Goal: Task Accomplishment & Management: Complete application form

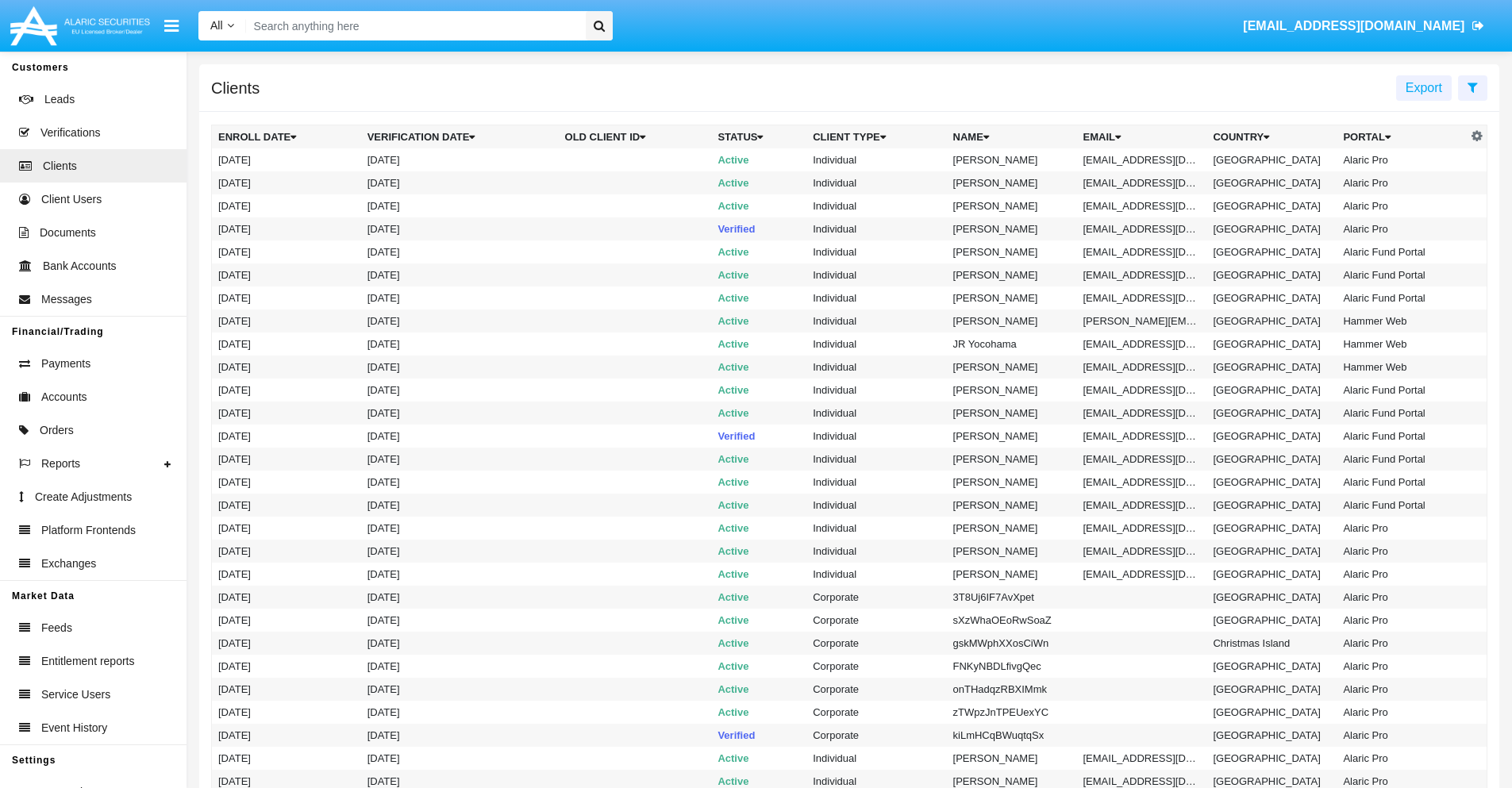
click at [1472, 87] on icon at bounding box center [1472, 87] width 10 height 13
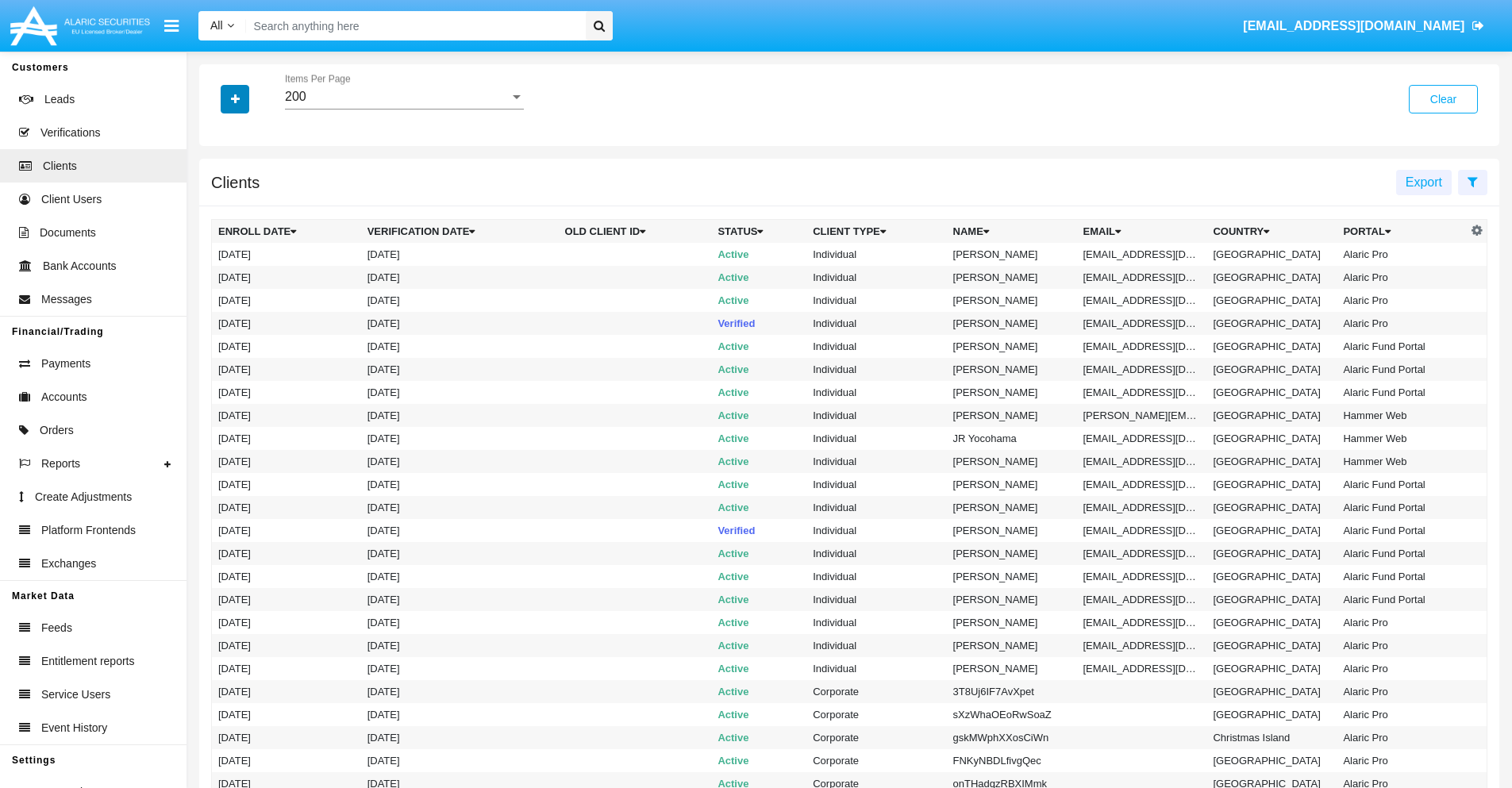
click at [235, 98] on icon "button" at bounding box center [235, 99] width 9 height 11
click at [247, 270] on span "Email" at bounding box center [246, 270] width 32 height 19
click at [218, 276] on input "Email" at bounding box center [218, 276] width 1 height 1
checkbox input "true"
click at [235, 98] on icon "button" at bounding box center [235, 99] width 9 height 11
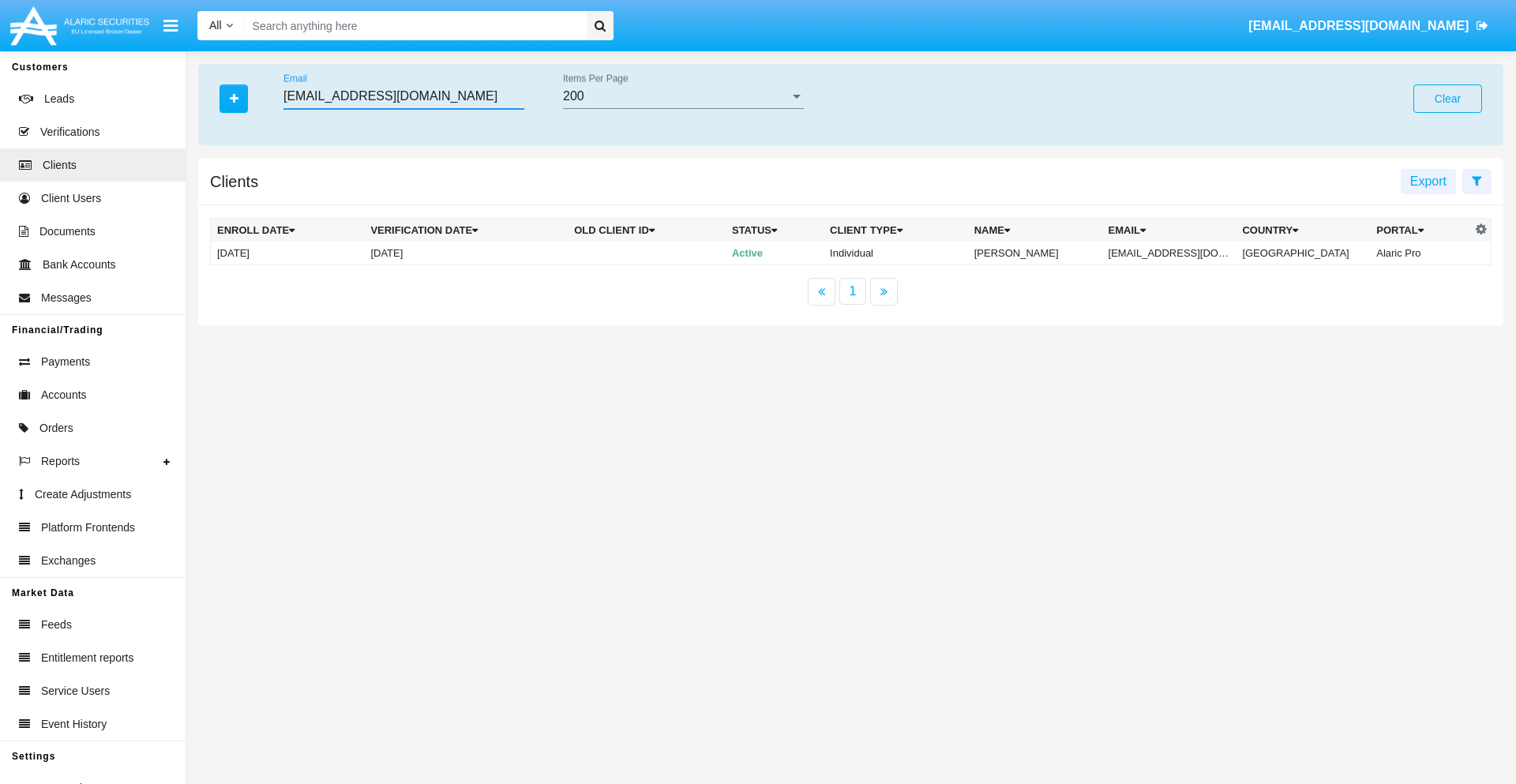
type input "[EMAIL_ADDRESS][DOMAIN_NAME]"
click at [1181, 253] on td "[EMAIL_ADDRESS][DOMAIN_NAME]" at bounding box center [1169, 253] width 134 height 24
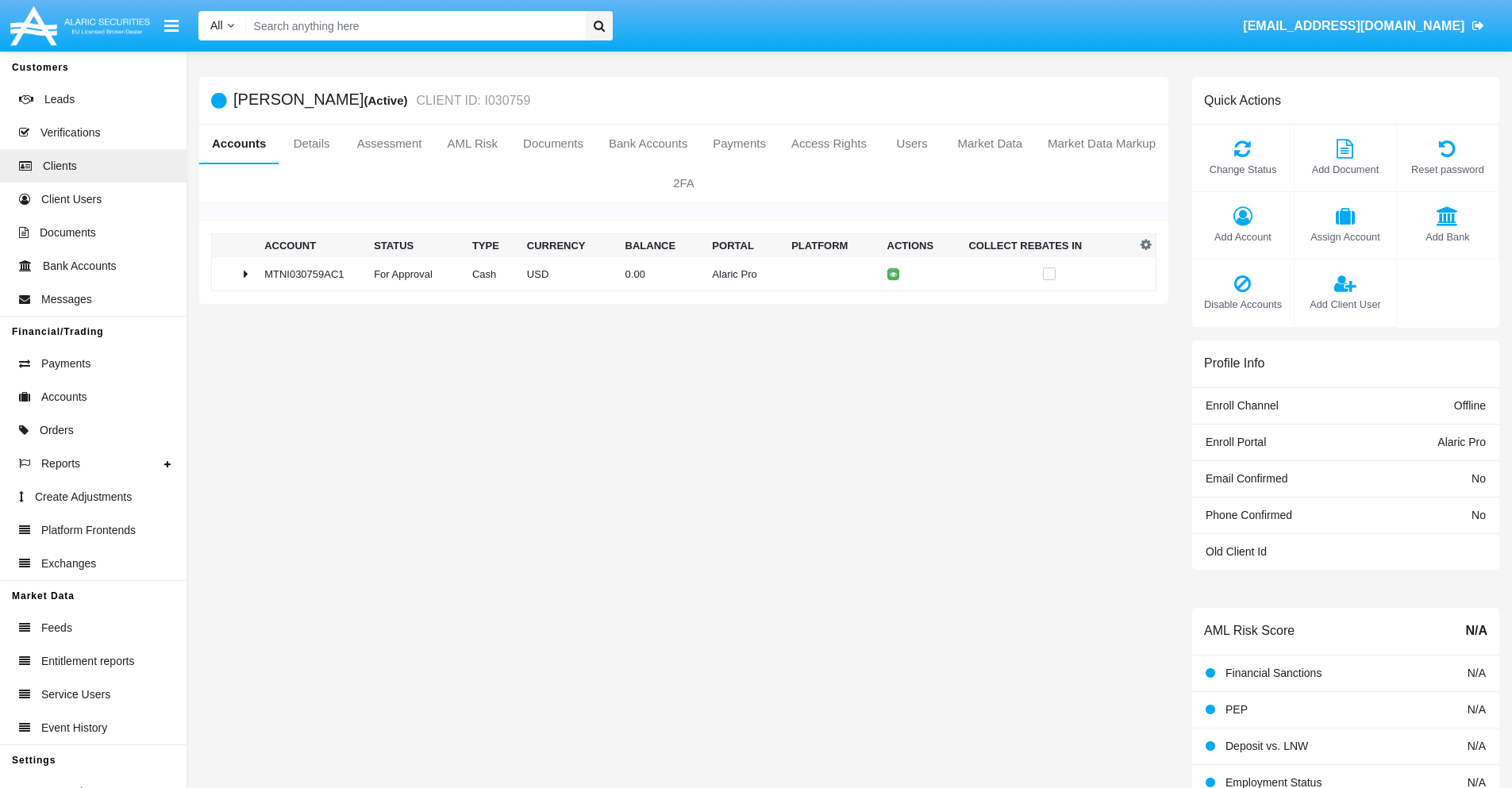
click at [1446, 236] on span "Add Bank" at bounding box center [1447, 237] width 86 height 15
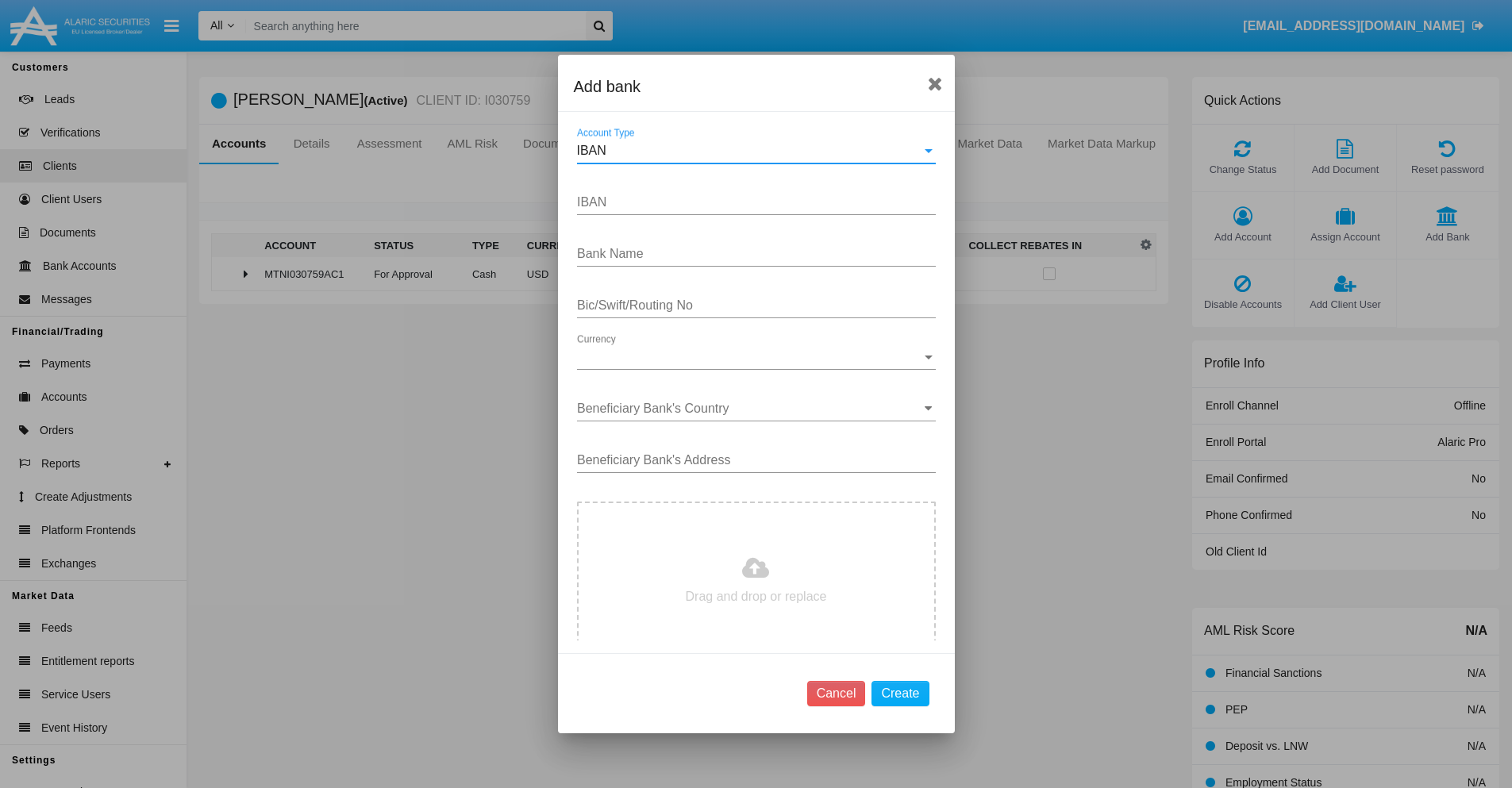
click at [750, 150] on div "IBAN" at bounding box center [749, 151] width 345 height 15
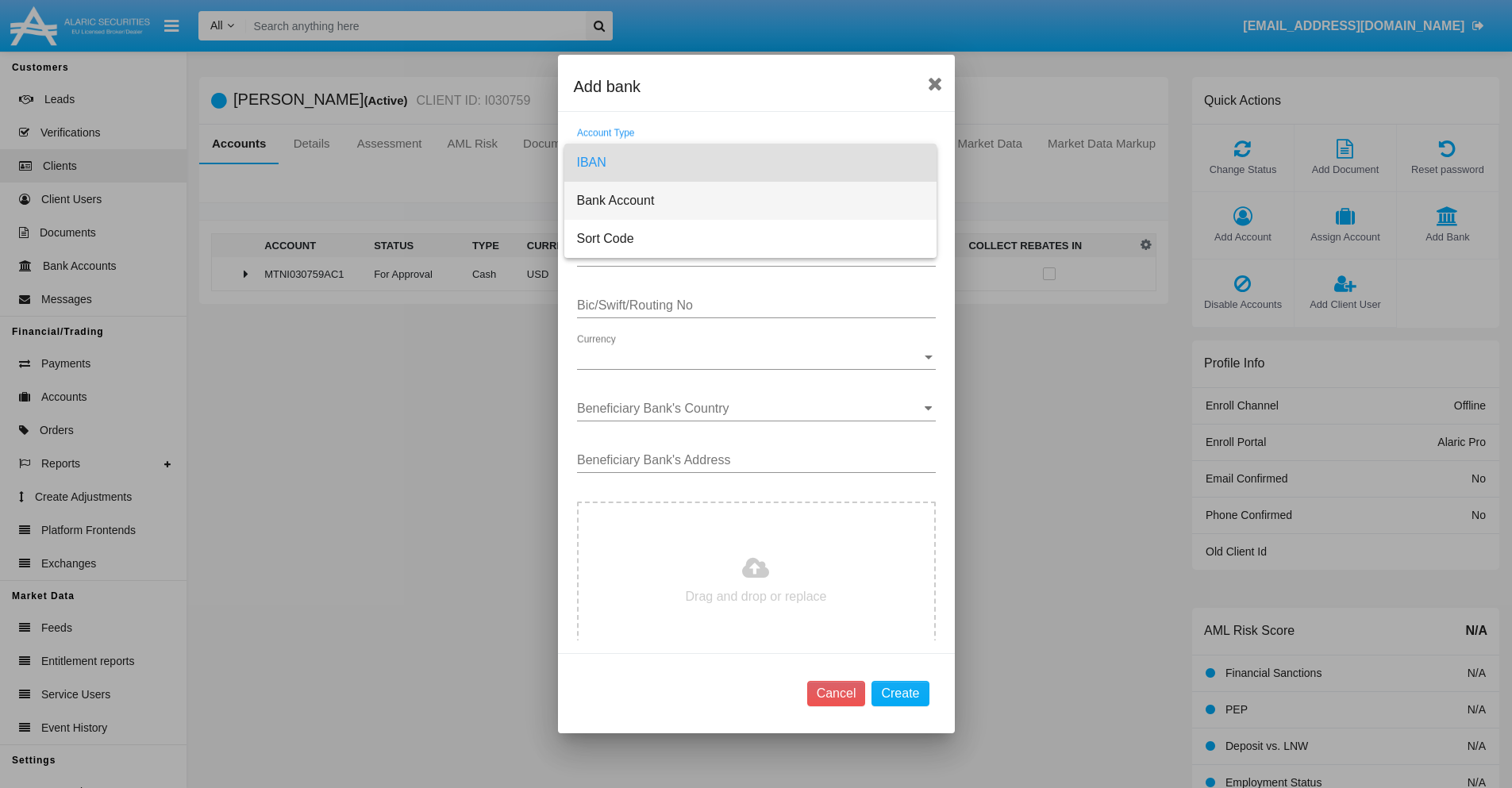
click at [750, 200] on span "Bank Account" at bounding box center [750, 200] width 346 height 38
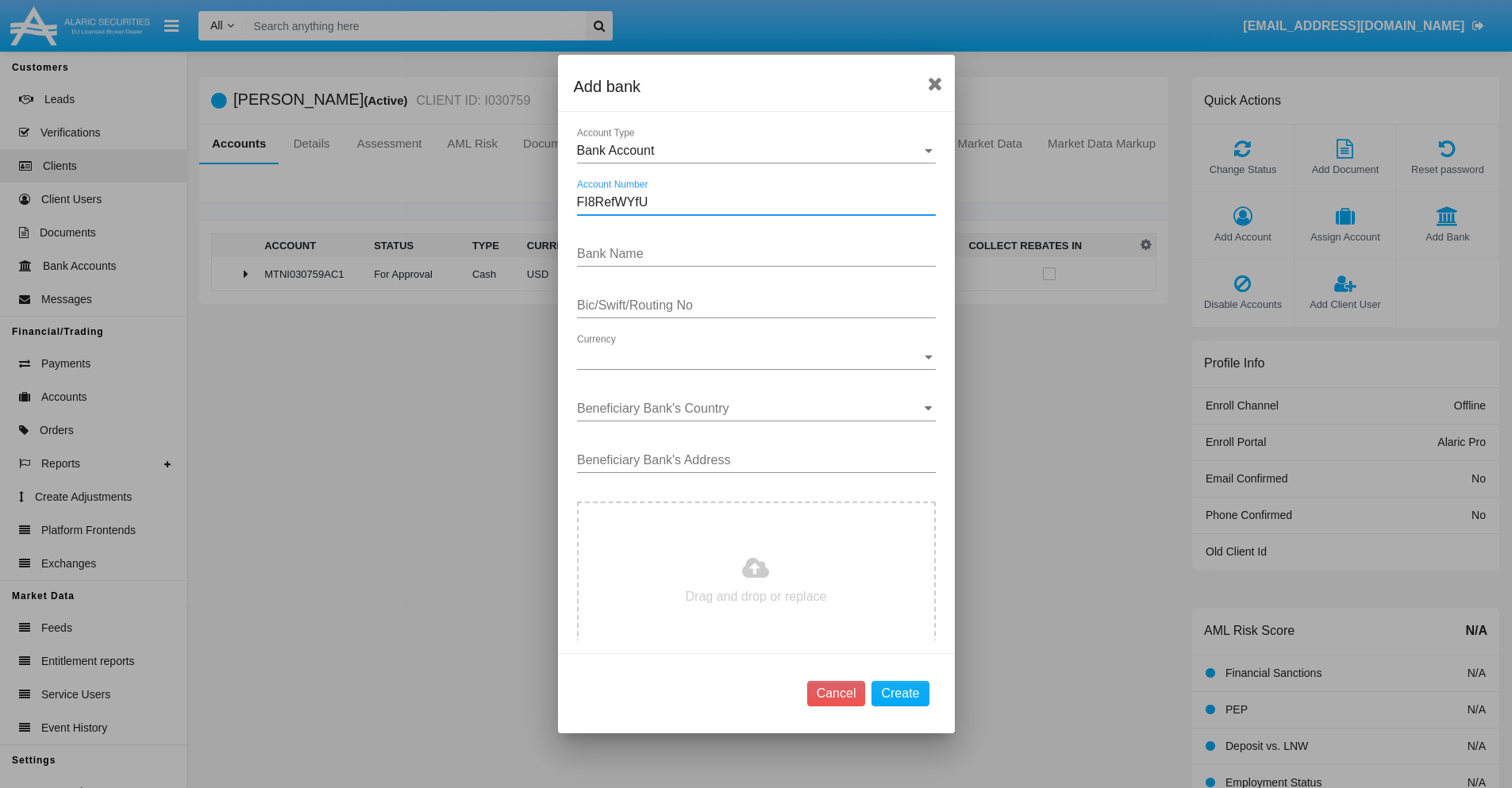
type input "FI8RefWYfU"
type input "jJqsPsPVjWgAdQE"
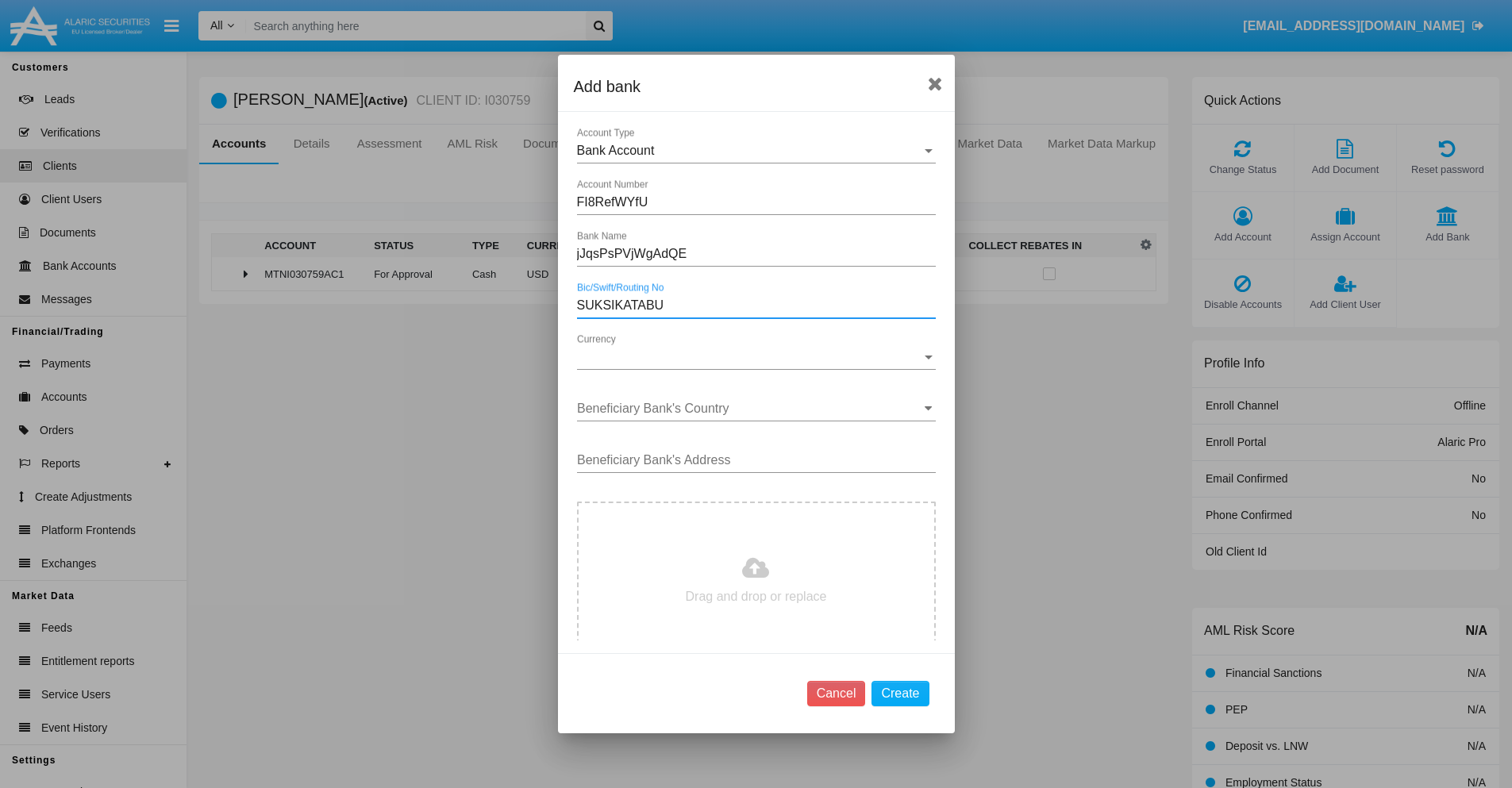
type input "SUKSIKATABU"
click at [750, 357] on span "Currency" at bounding box center [749, 357] width 345 height 15
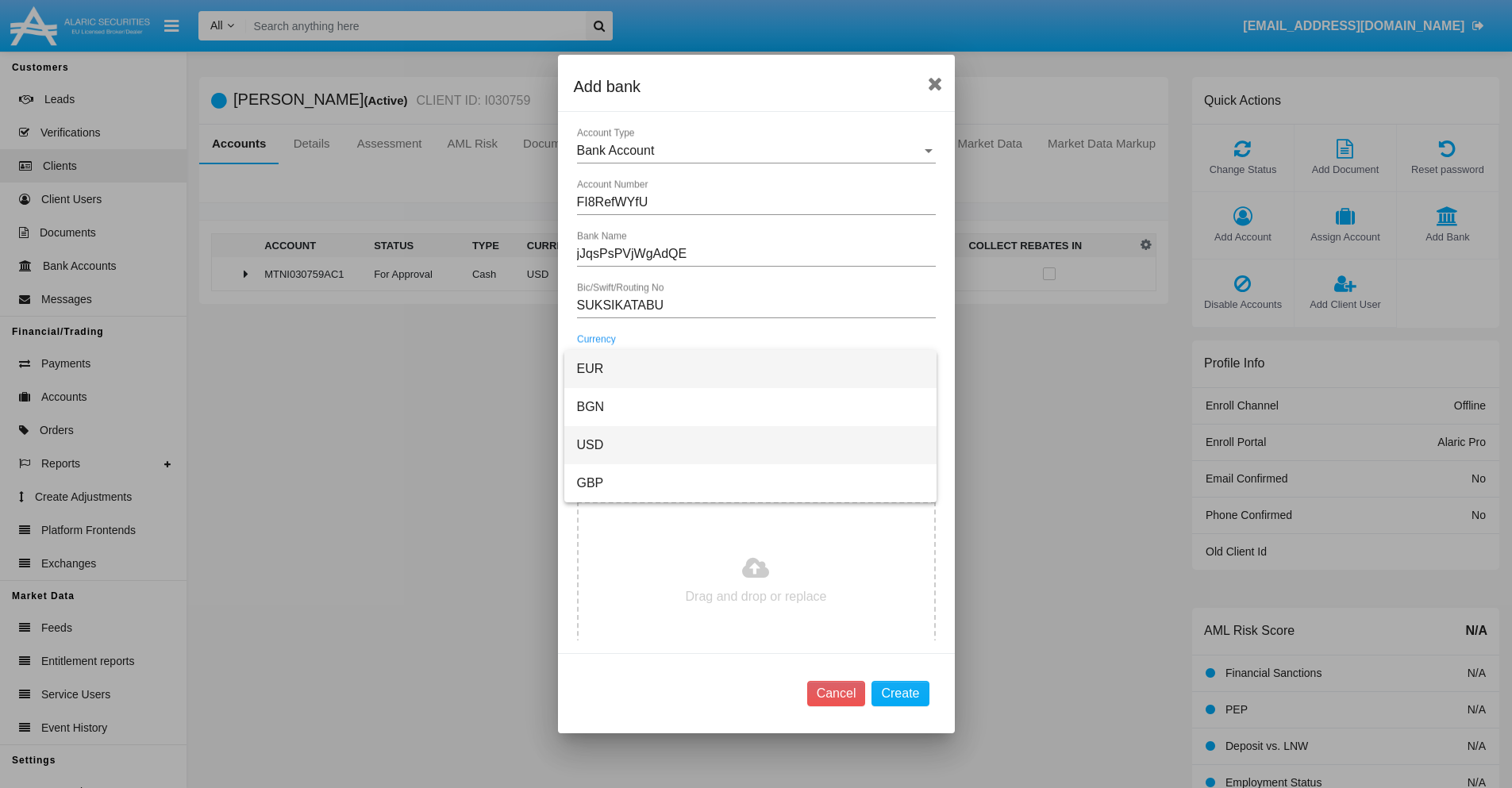
click at [750, 445] on span "USD" at bounding box center [750, 445] width 346 height 38
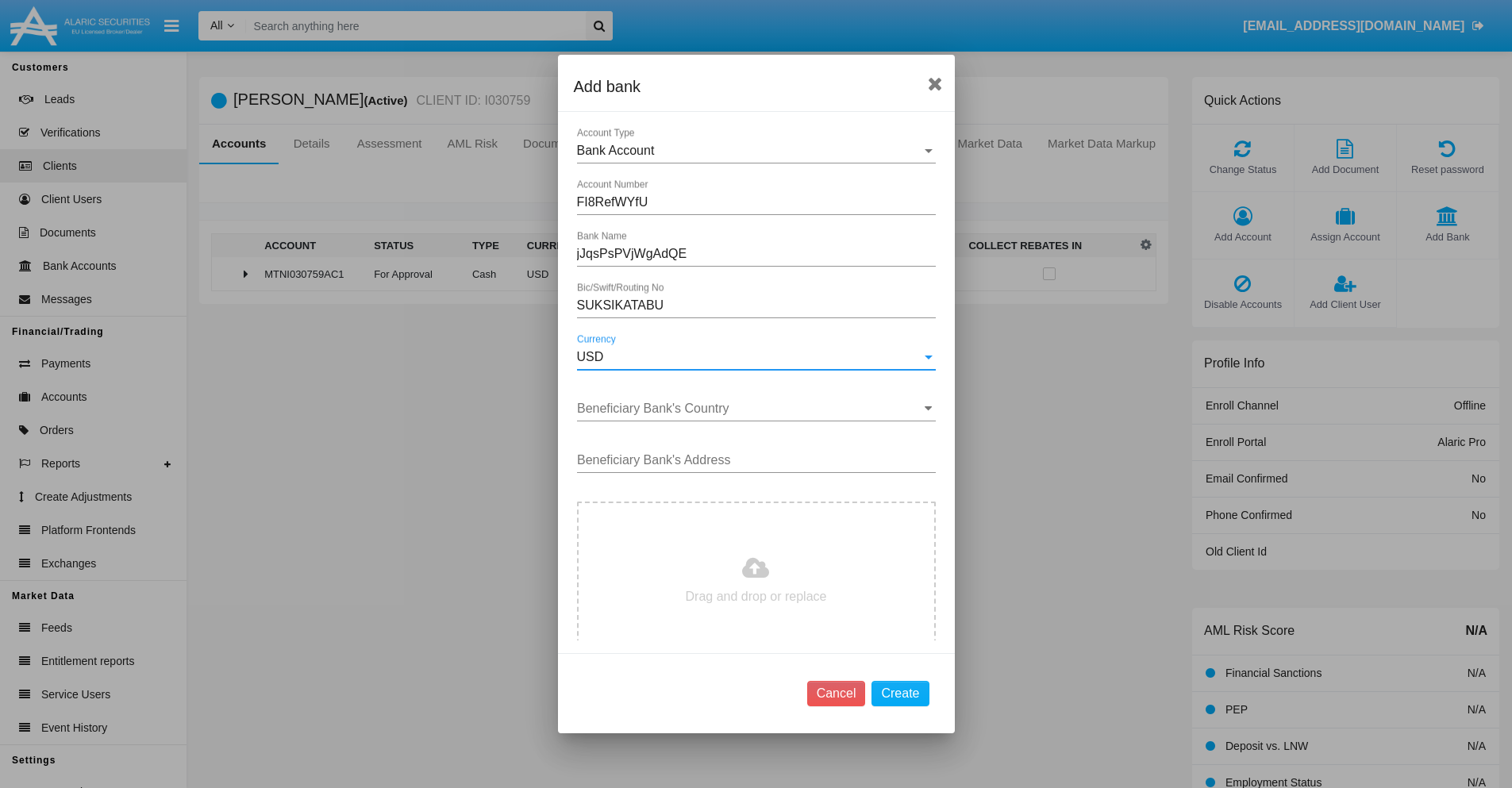
click at [750, 408] on input "Beneficiary Bank's Country" at bounding box center [756, 409] width 359 height 15
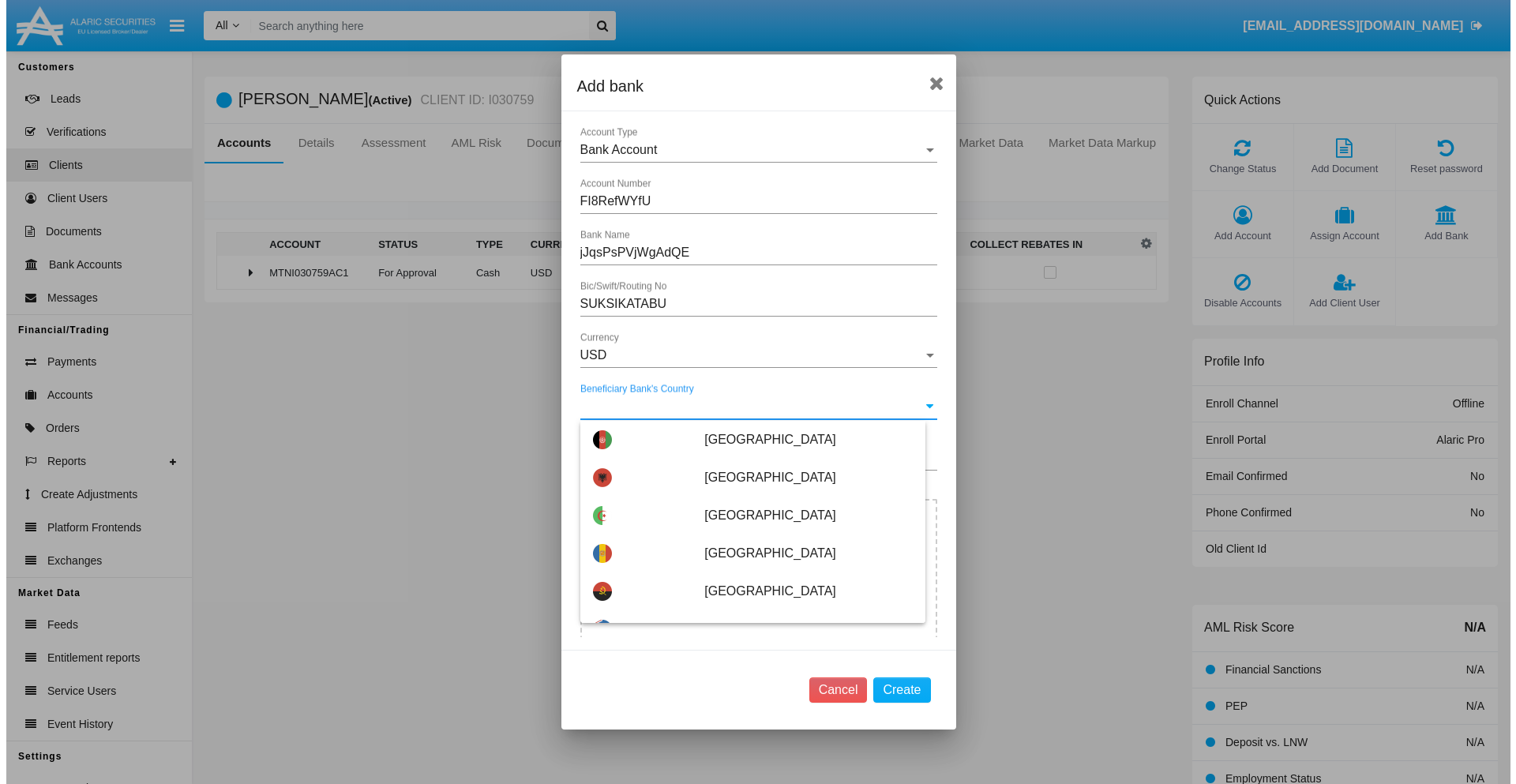
scroll to position [3547, 0]
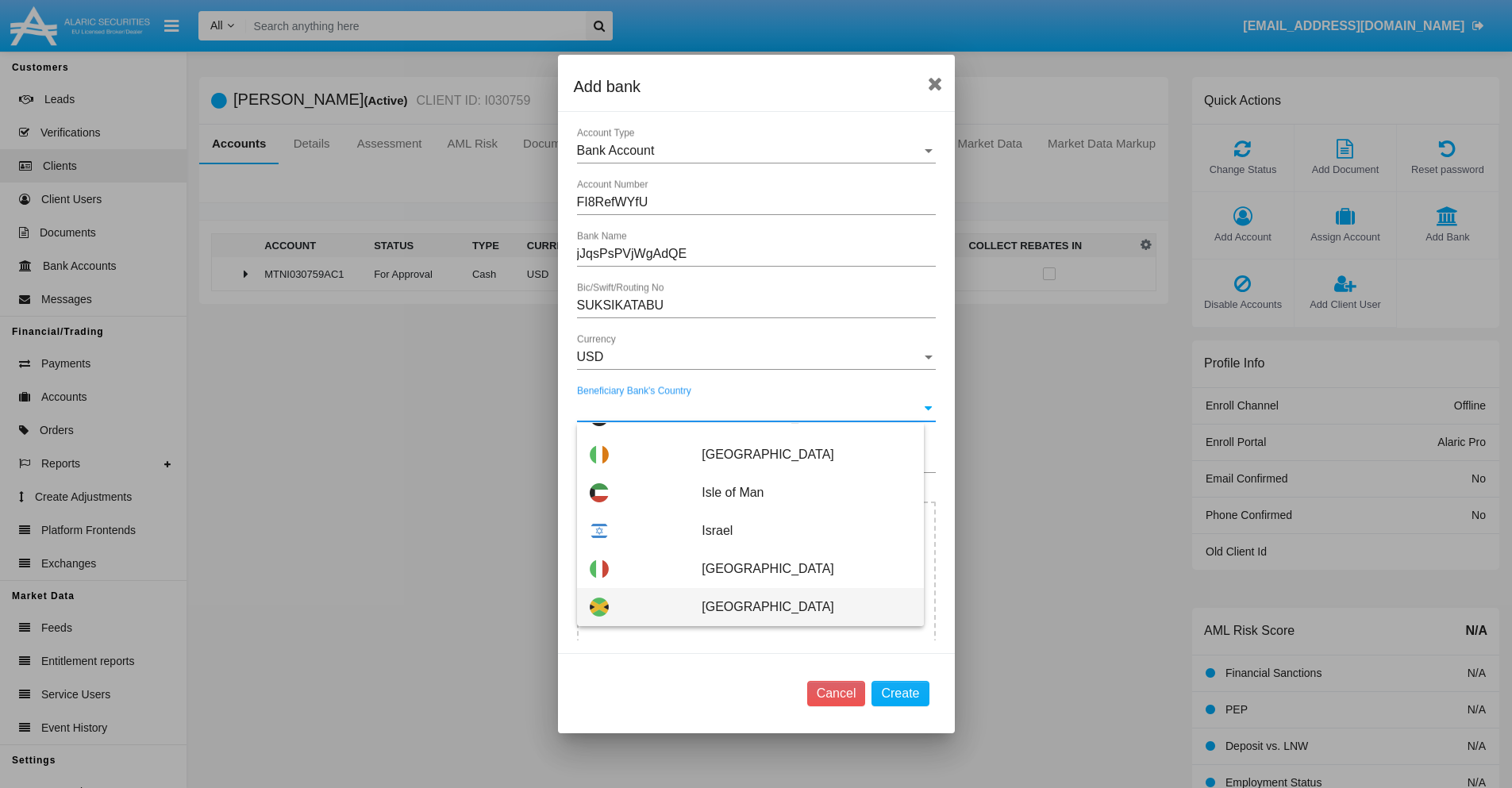
click at [797, 607] on span "[GEOGRAPHIC_DATA]" at bounding box center [806, 607] width 209 height 38
type input "[GEOGRAPHIC_DATA]"
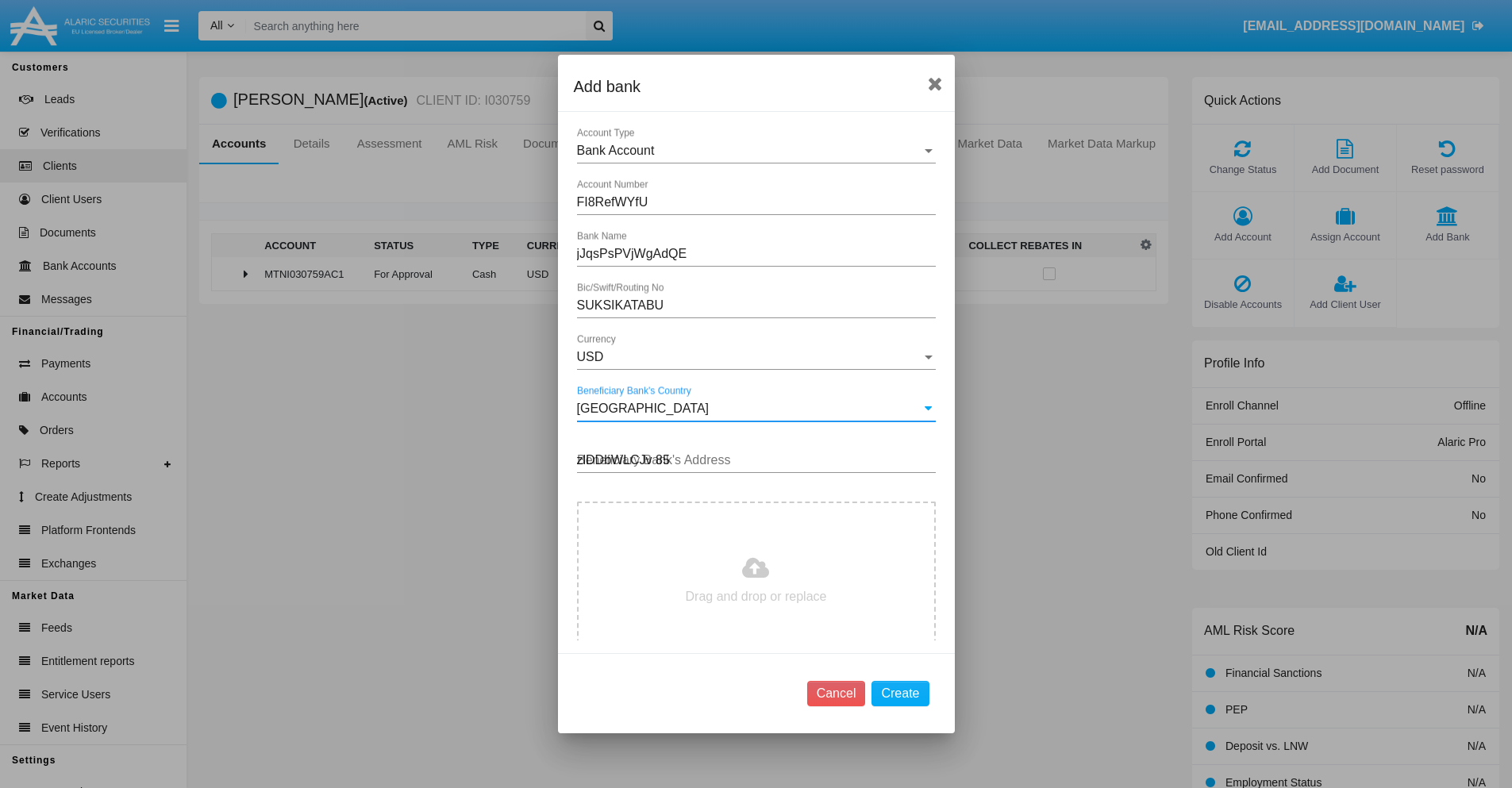
type input "zlDDbWLCJv 859"
type input "C:\fakepath\bank-statement.png"
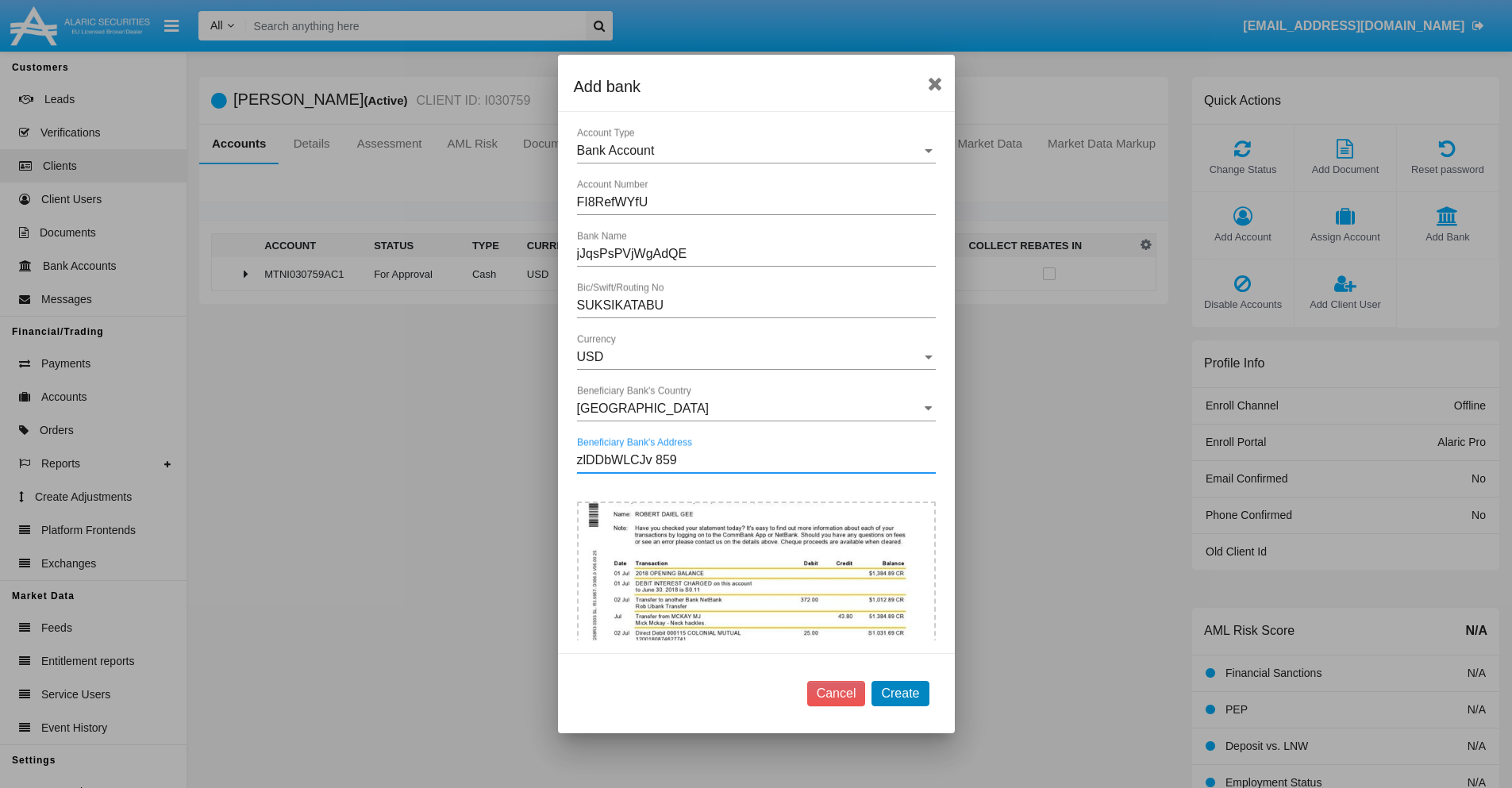
click at [900, 692] on button "Create" at bounding box center [900, 693] width 57 height 26
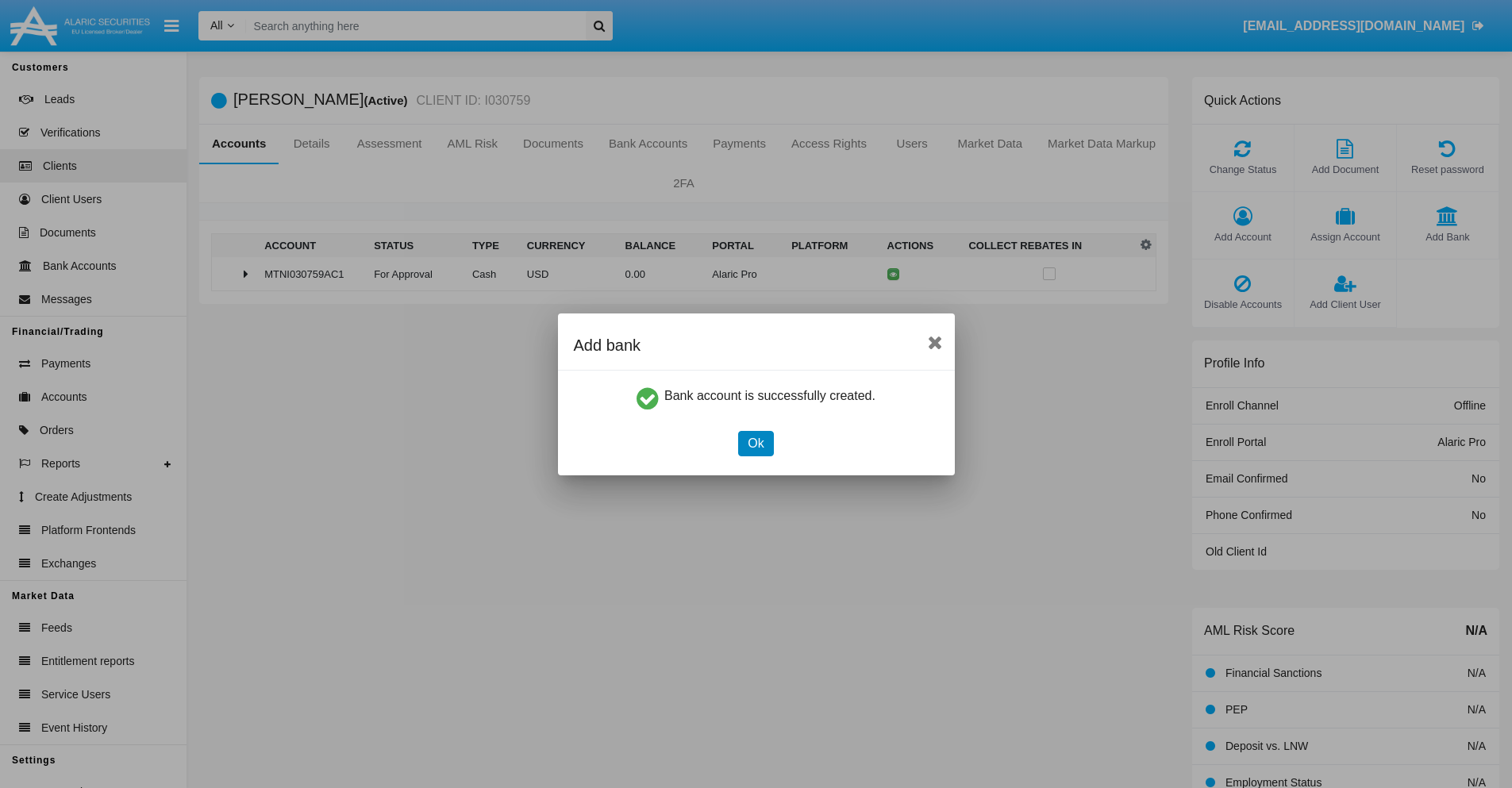
click at [756, 443] on button "Ok" at bounding box center [756, 444] width 35 height 26
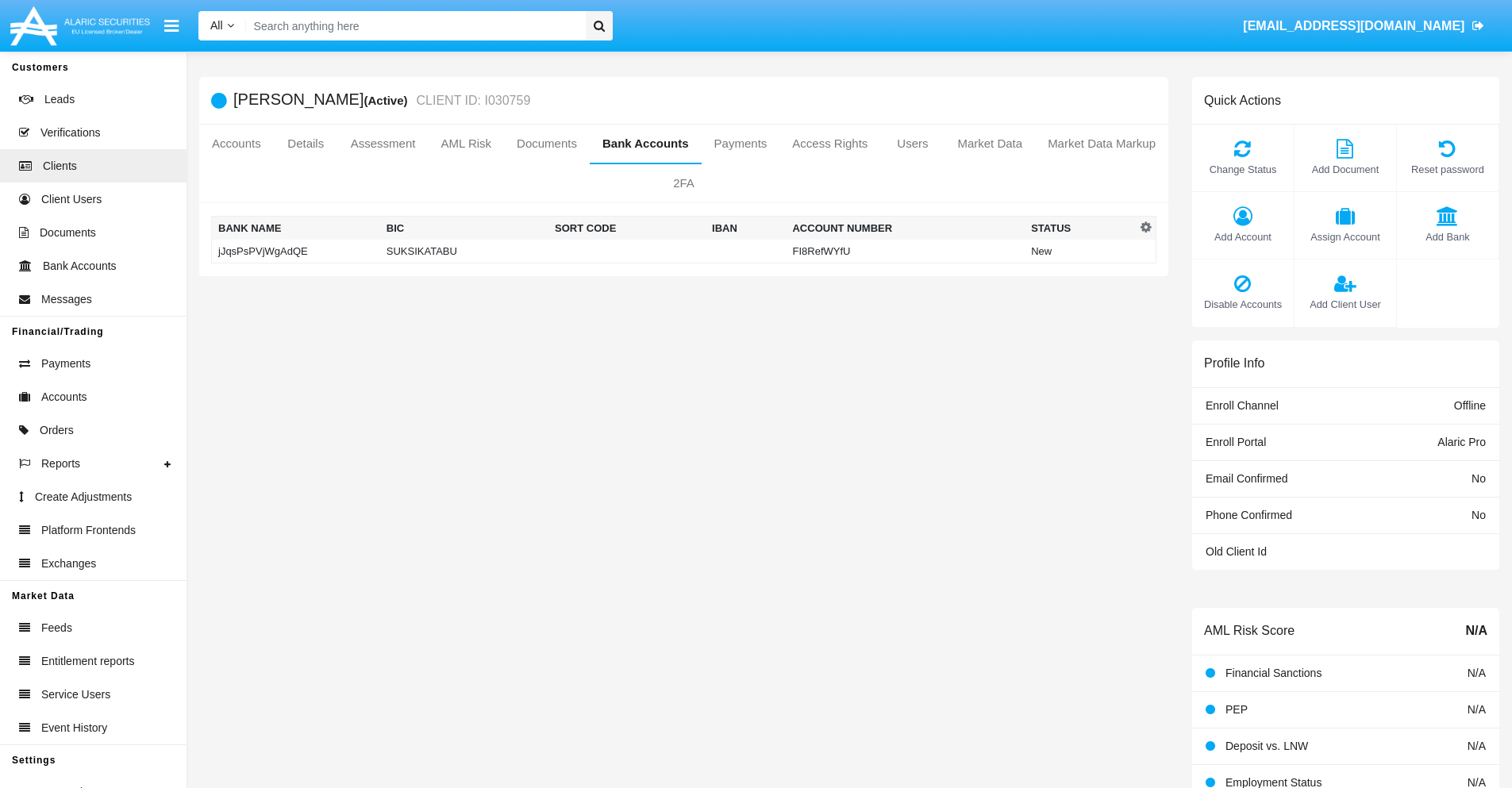
click at [295, 251] on td "jJqsPsPVjWgAdQE" at bounding box center [295, 251] width 169 height 24
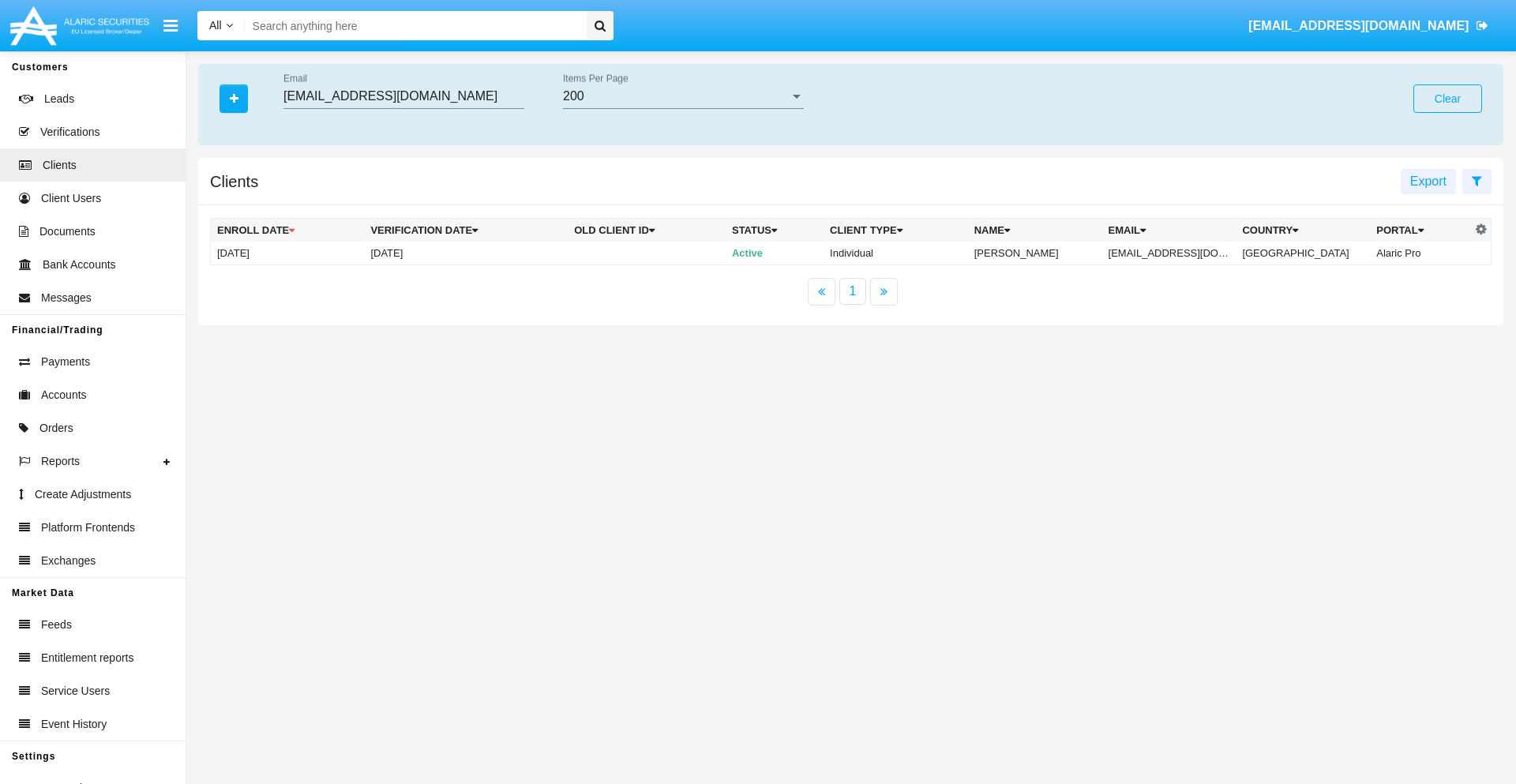
click at [1447, 99] on button "Clear" at bounding box center [1447, 98] width 69 height 28
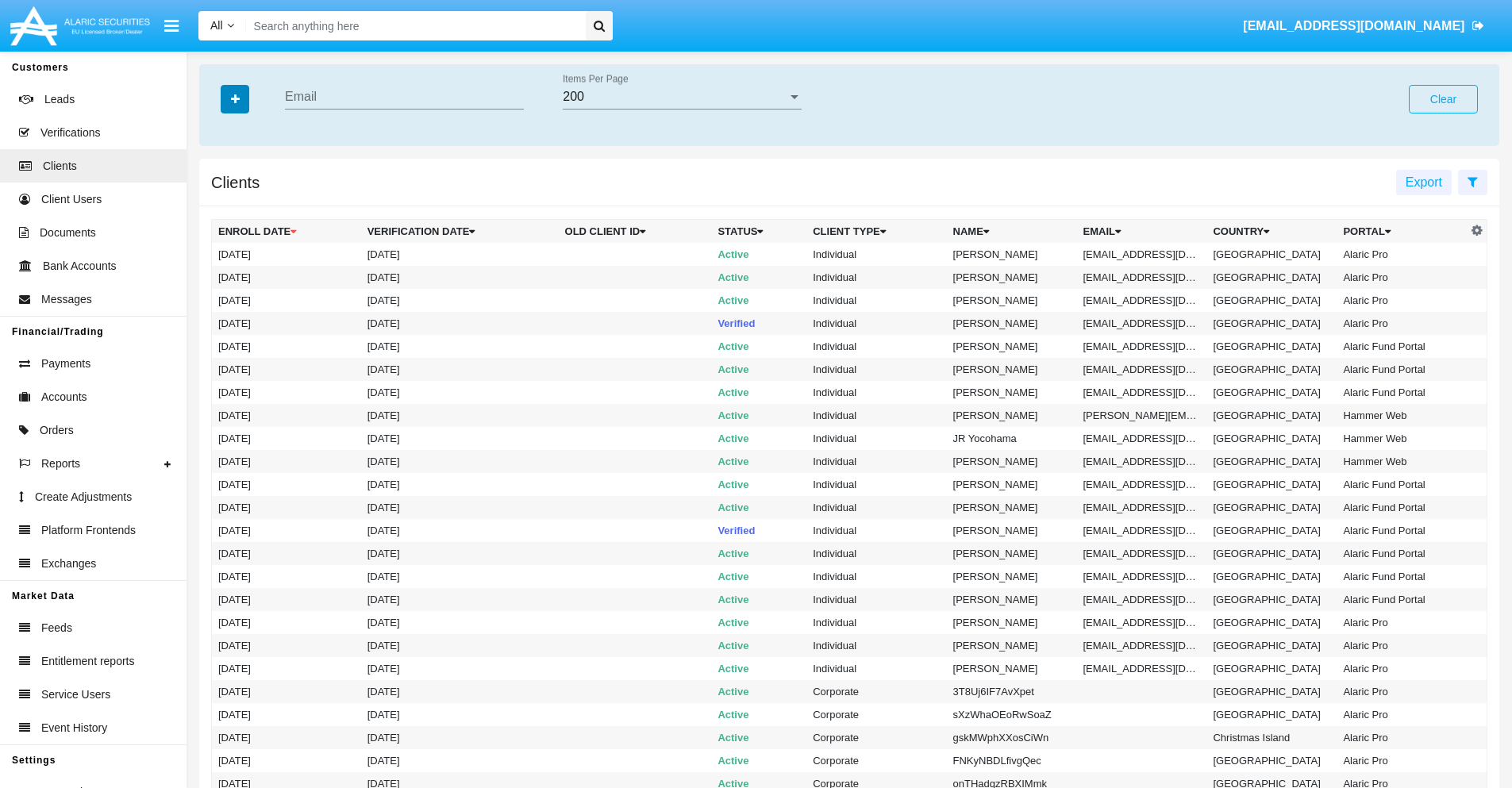
click at [235, 98] on icon "button" at bounding box center [235, 99] width 9 height 11
type input "[EMAIL_ADDRESS][DOMAIN_NAME]"
click at [1147, 254] on td "[EMAIL_ADDRESS][DOMAIN_NAME]" at bounding box center [1141, 253] width 130 height 23
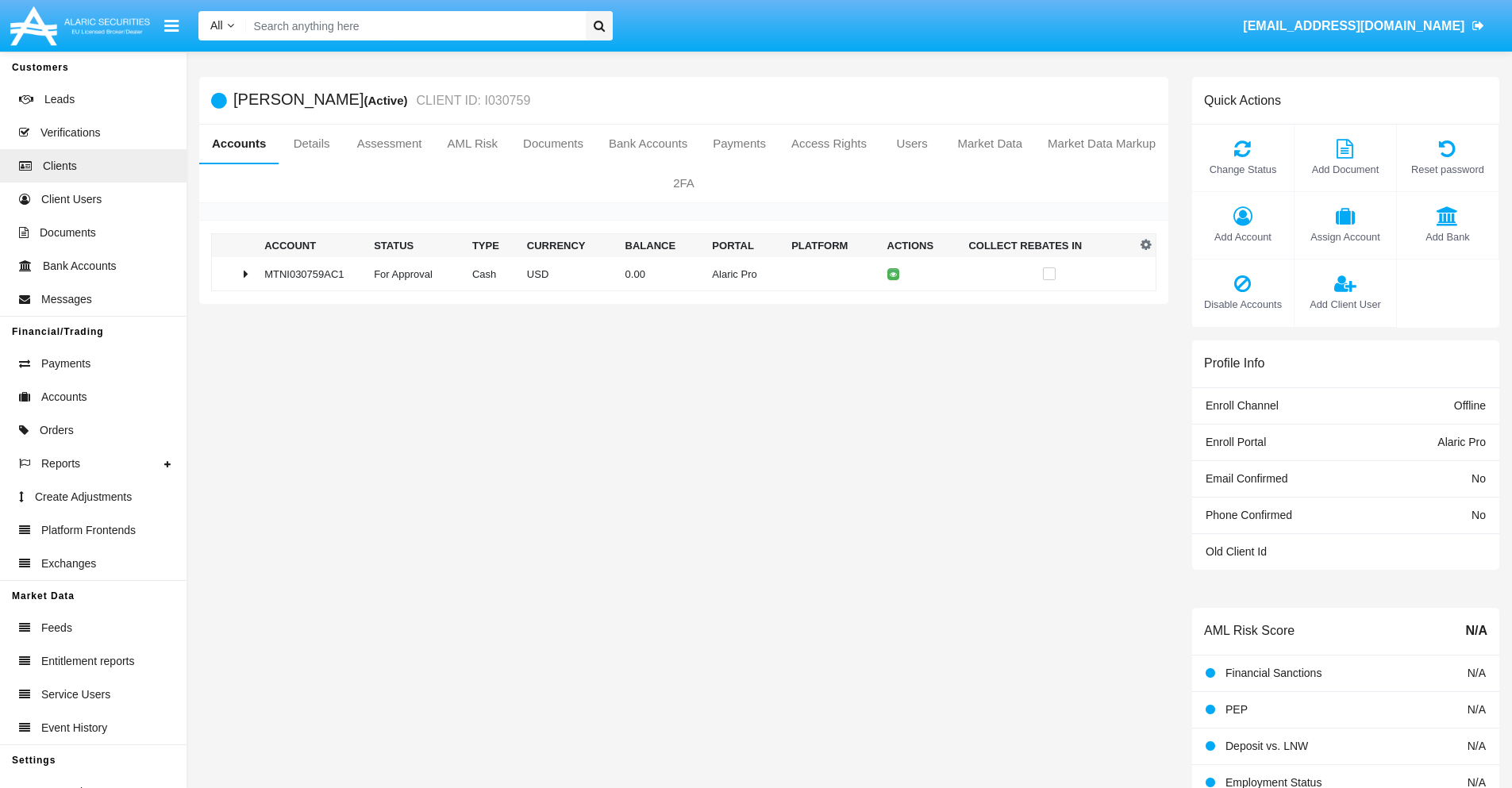
click at [1446, 236] on span "Add Bank" at bounding box center [1447, 237] width 86 height 15
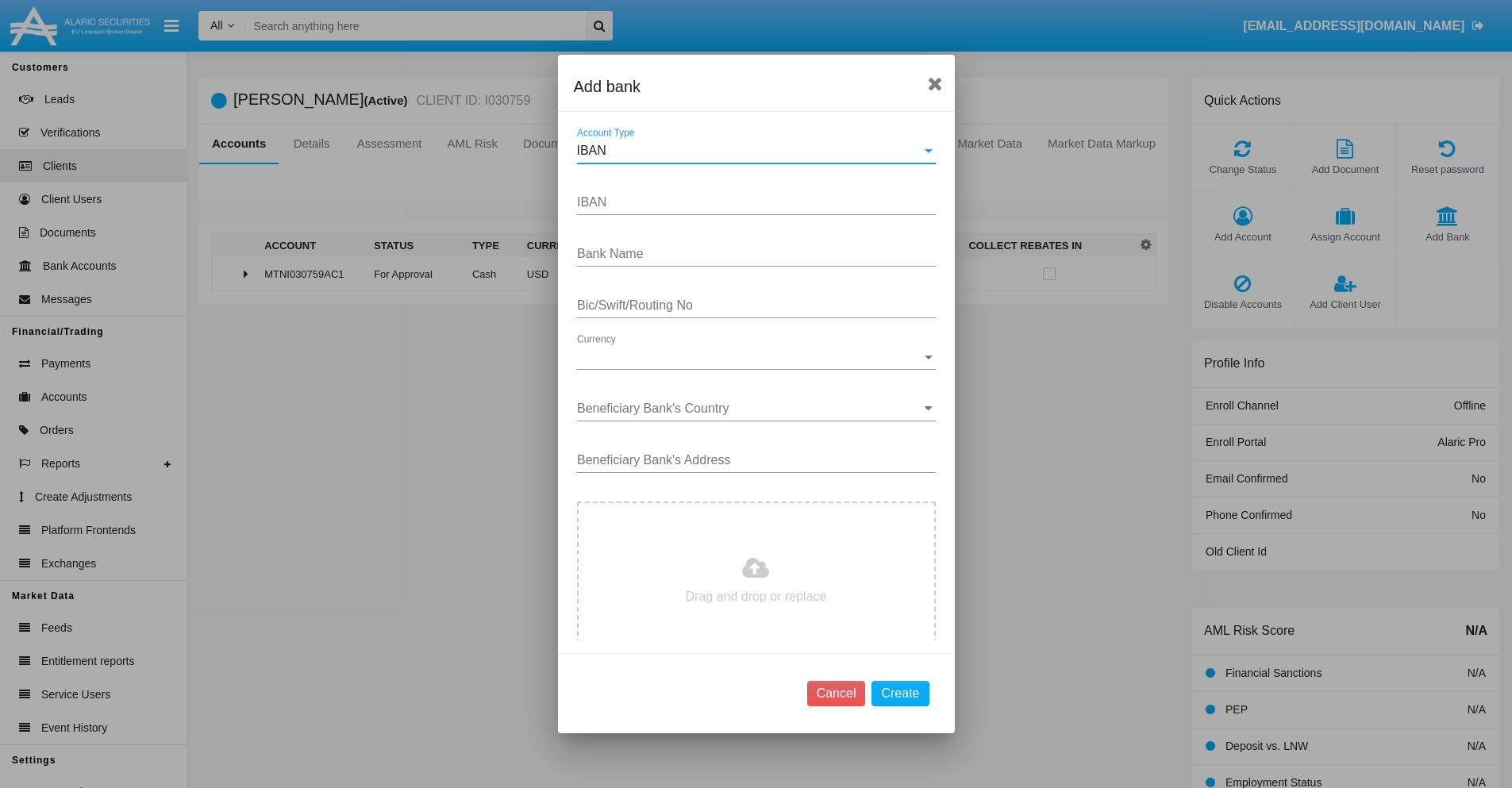
click at [750, 150] on div "IBAN" at bounding box center [749, 151] width 345 height 15
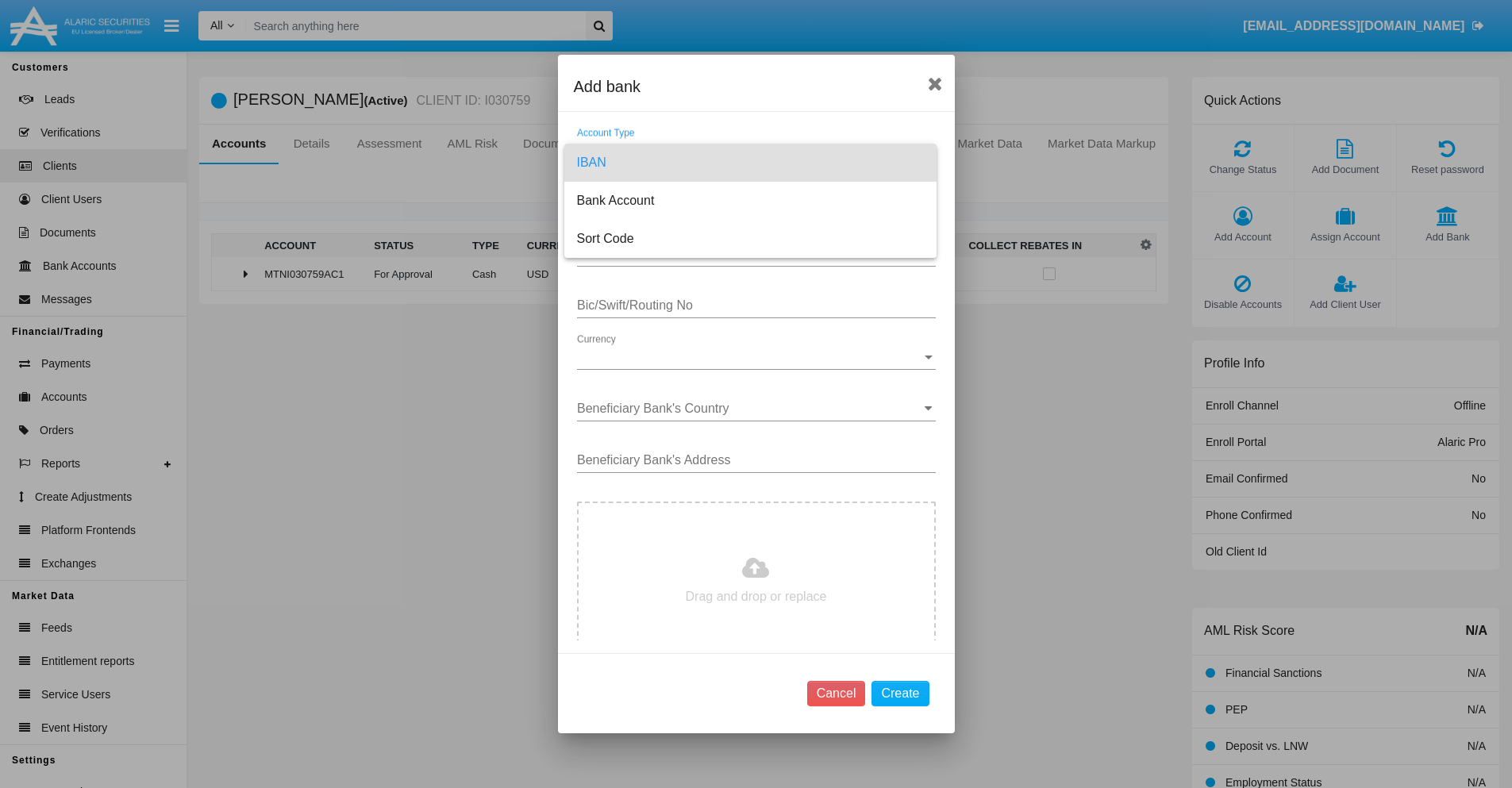
click at [750, 162] on span "IBAN" at bounding box center [750, 163] width 346 height 38
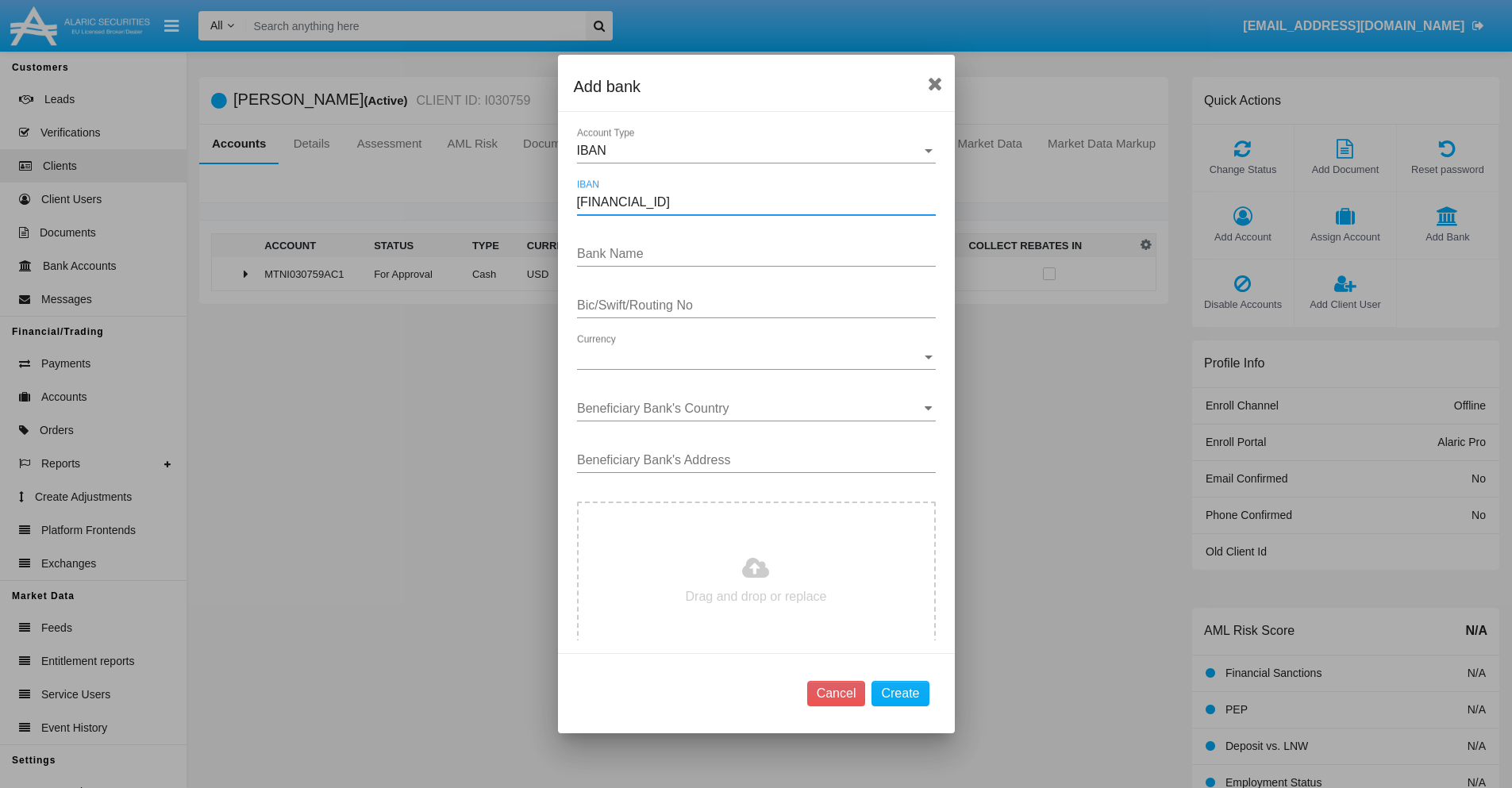
type input "DE31500105175143186793"
type input "WdOIjWicgjcrvcx"
type input "GBWSQXLHYHN"
click at [750, 357] on span "Currency" at bounding box center [749, 357] width 345 height 15
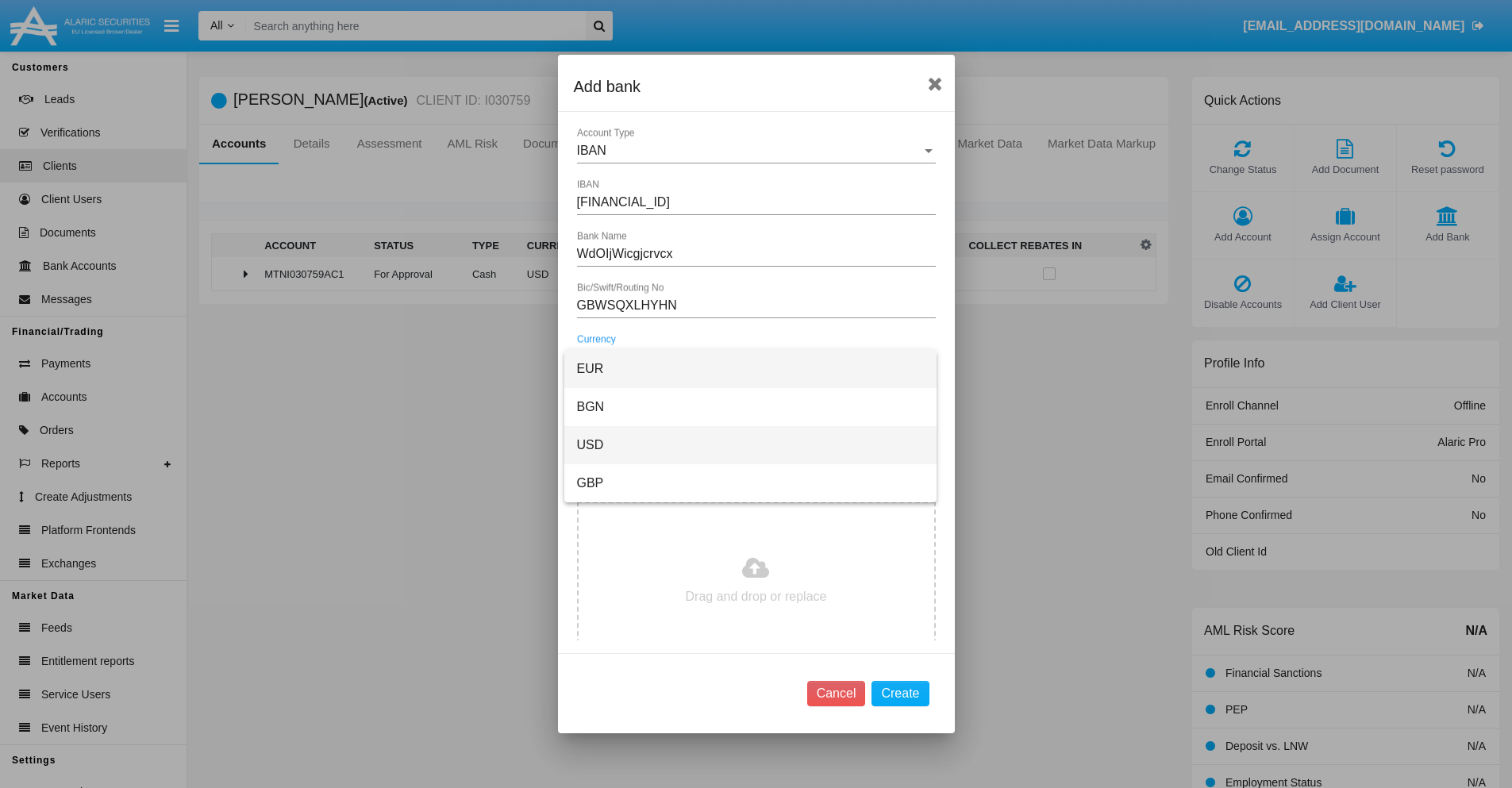
click at [750, 445] on span "USD" at bounding box center [750, 445] width 346 height 38
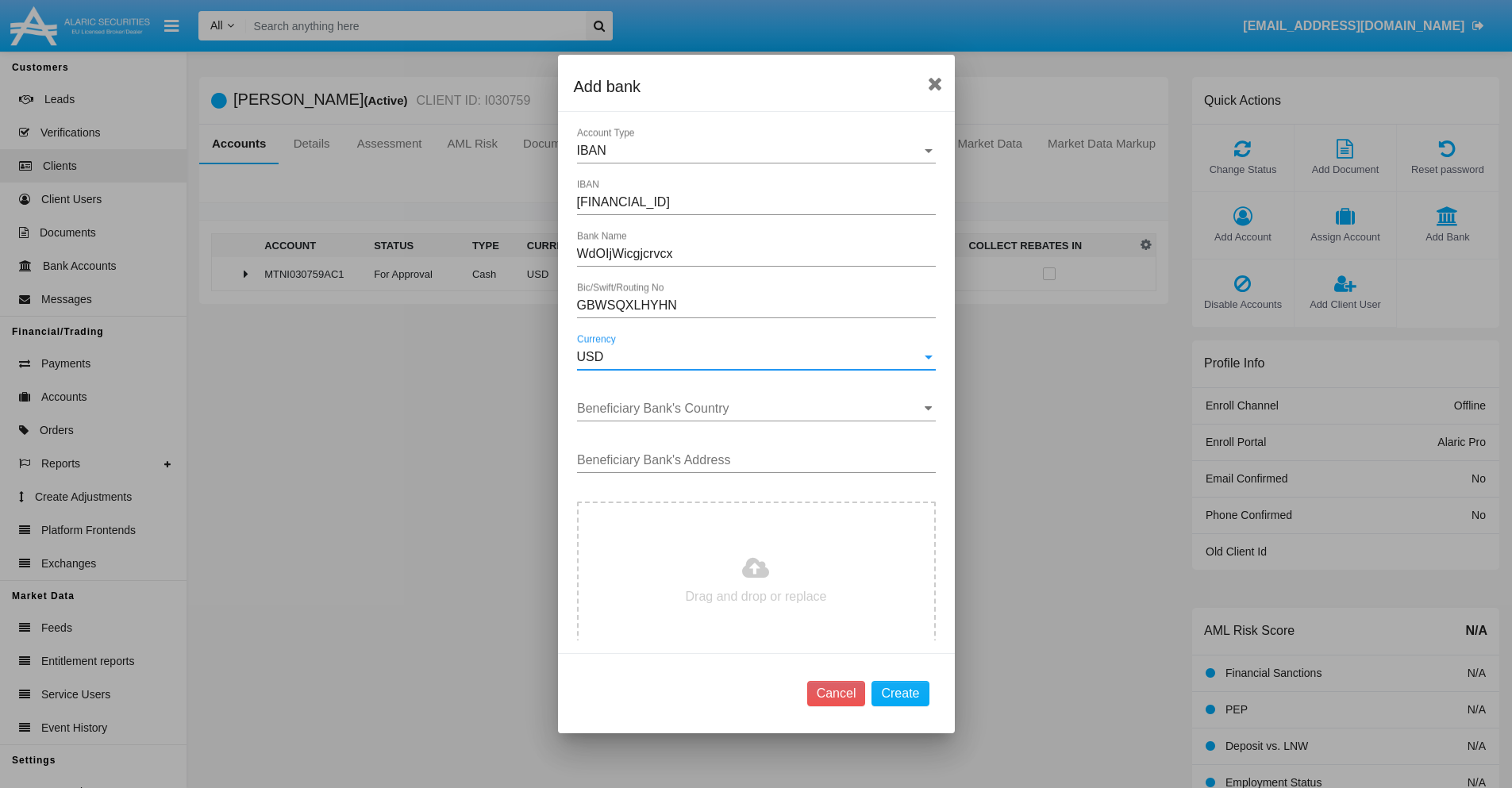
click at [750, 408] on input "Beneficiary Bank's Country" at bounding box center [756, 409] width 359 height 15
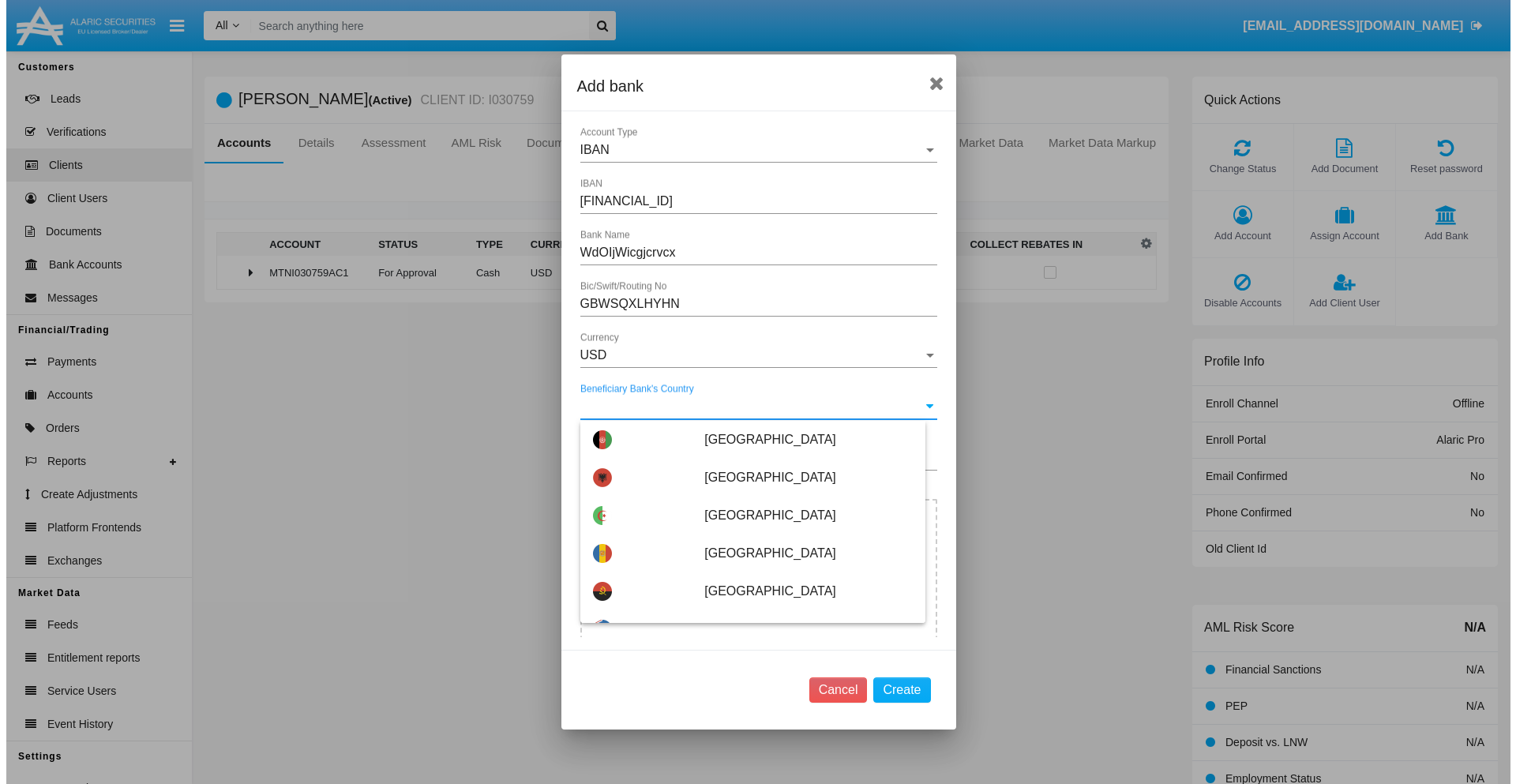
scroll to position [6730, 0]
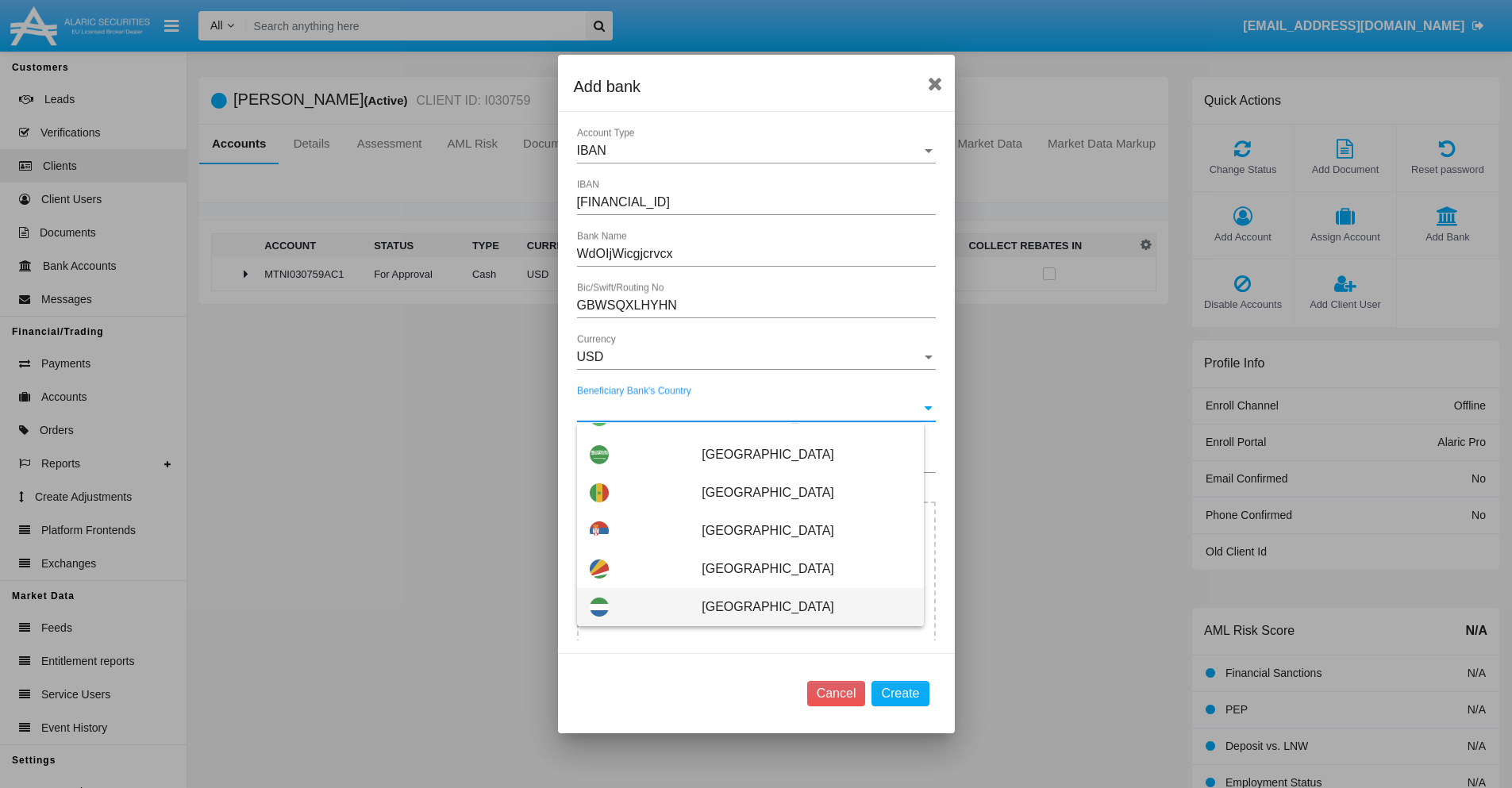
click at [797, 607] on span "[GEOGRAPHIC_DATA]" at bounding box center [806, 607] width 209 height 38
type input "[GEOGRAPHIC_DATA]"
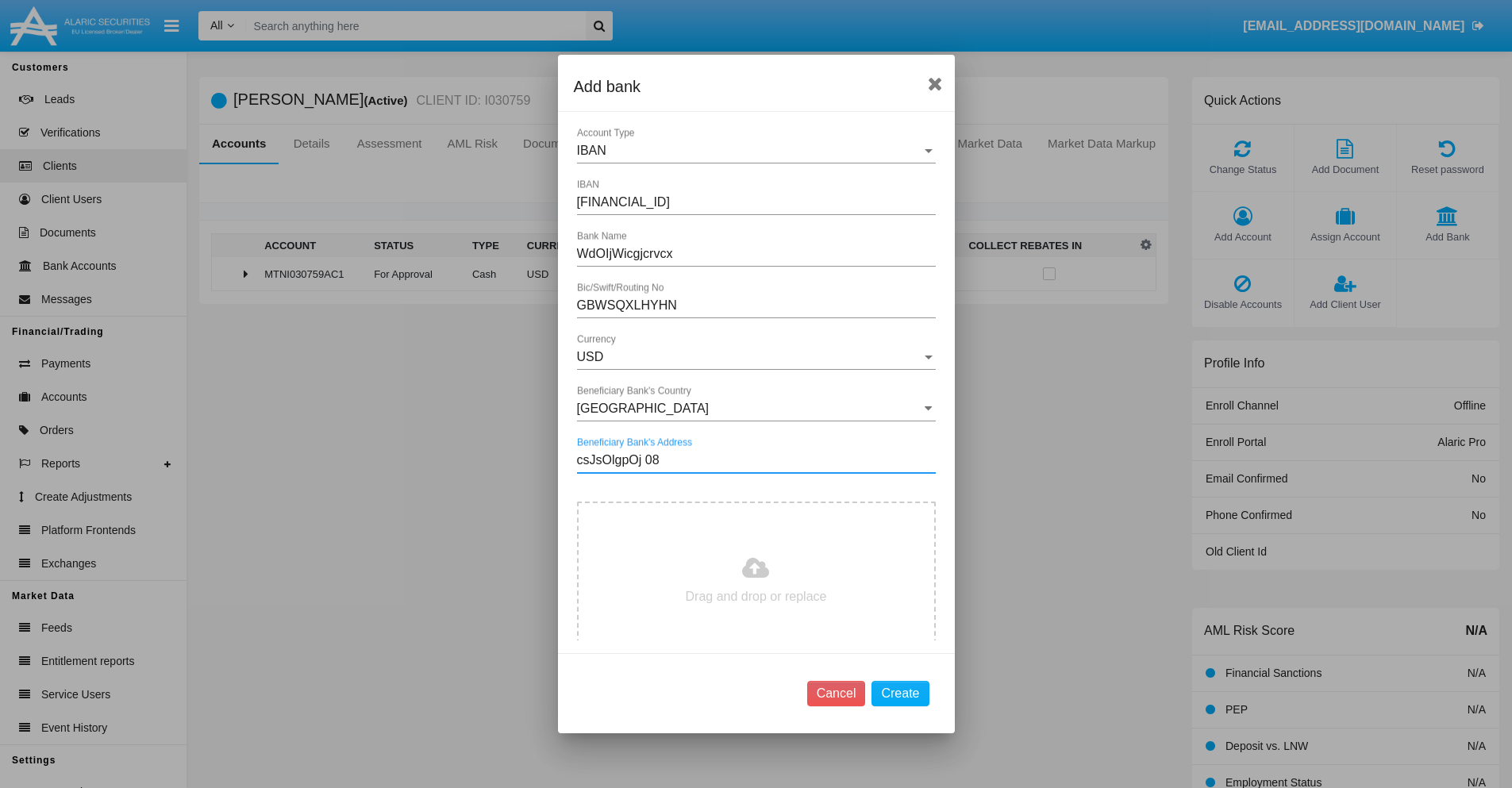
type input "csJsOlgpOj 082"
type input "C:\fakepath\bank-statement.png"
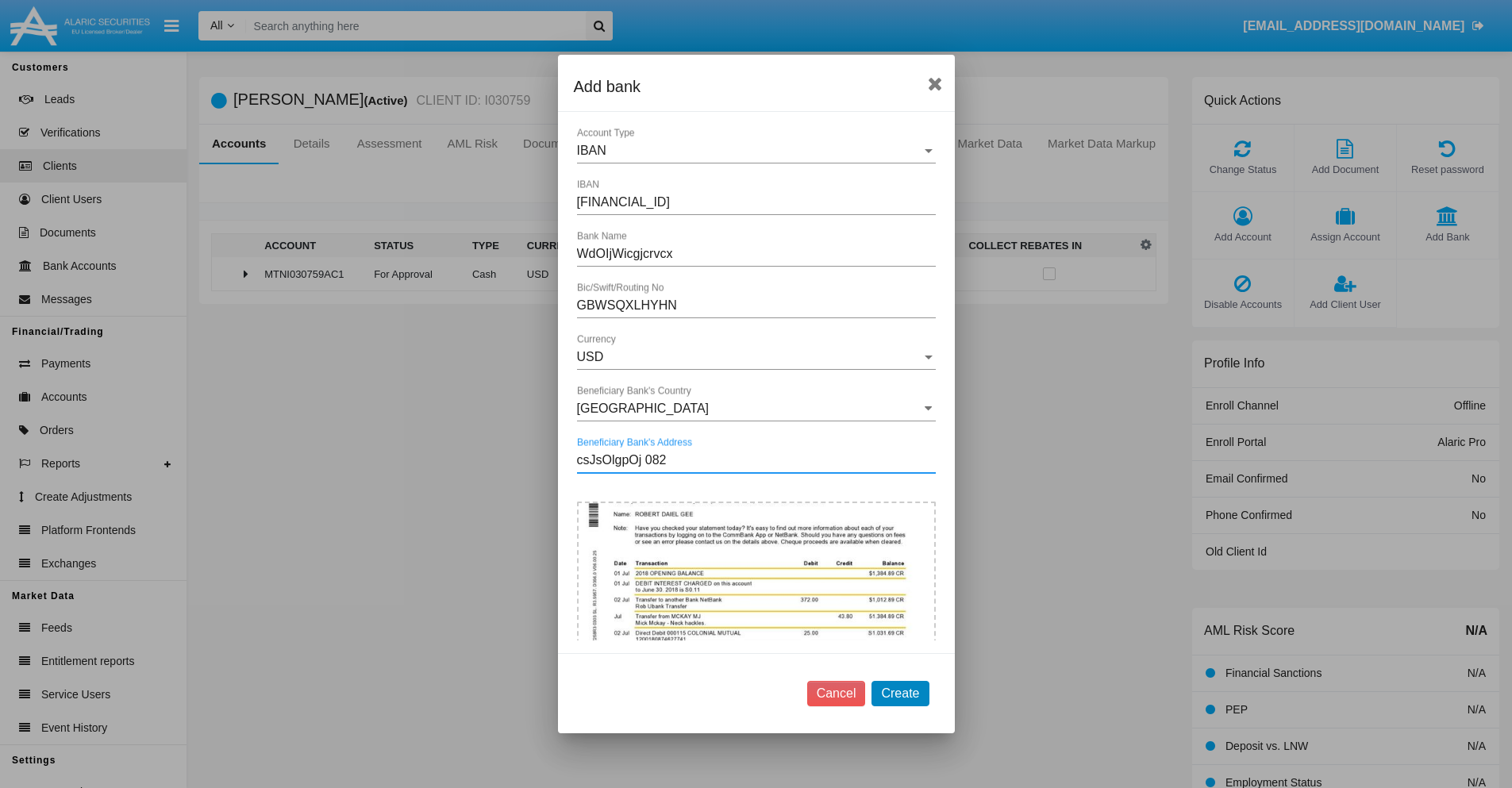
click at [900, 692] on button "Create" at bounding box center [900, 693] width 57 height 26
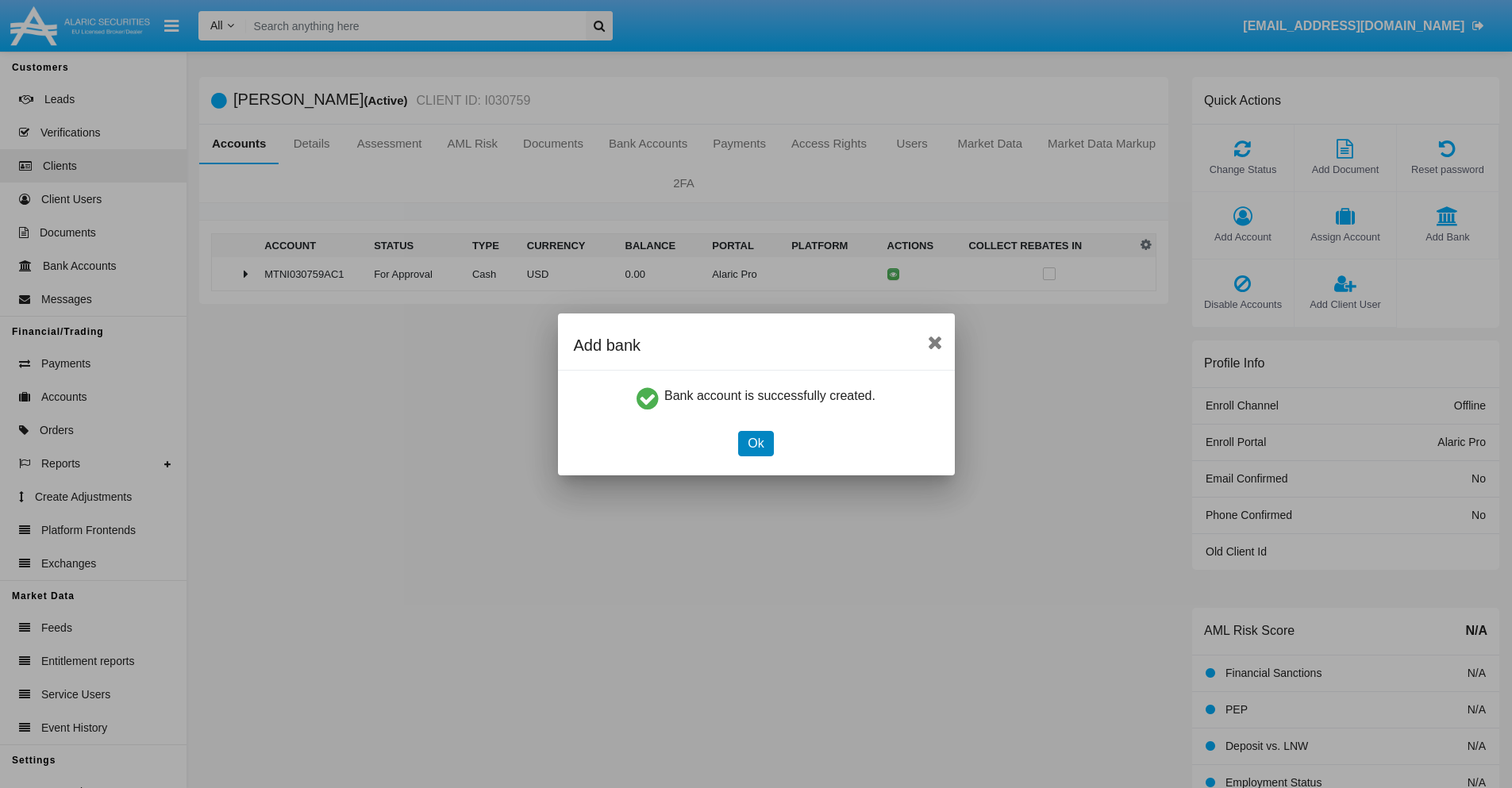
click at [756, 443] on button "Ok" at bounding box center [756, 444] width 35 height 26
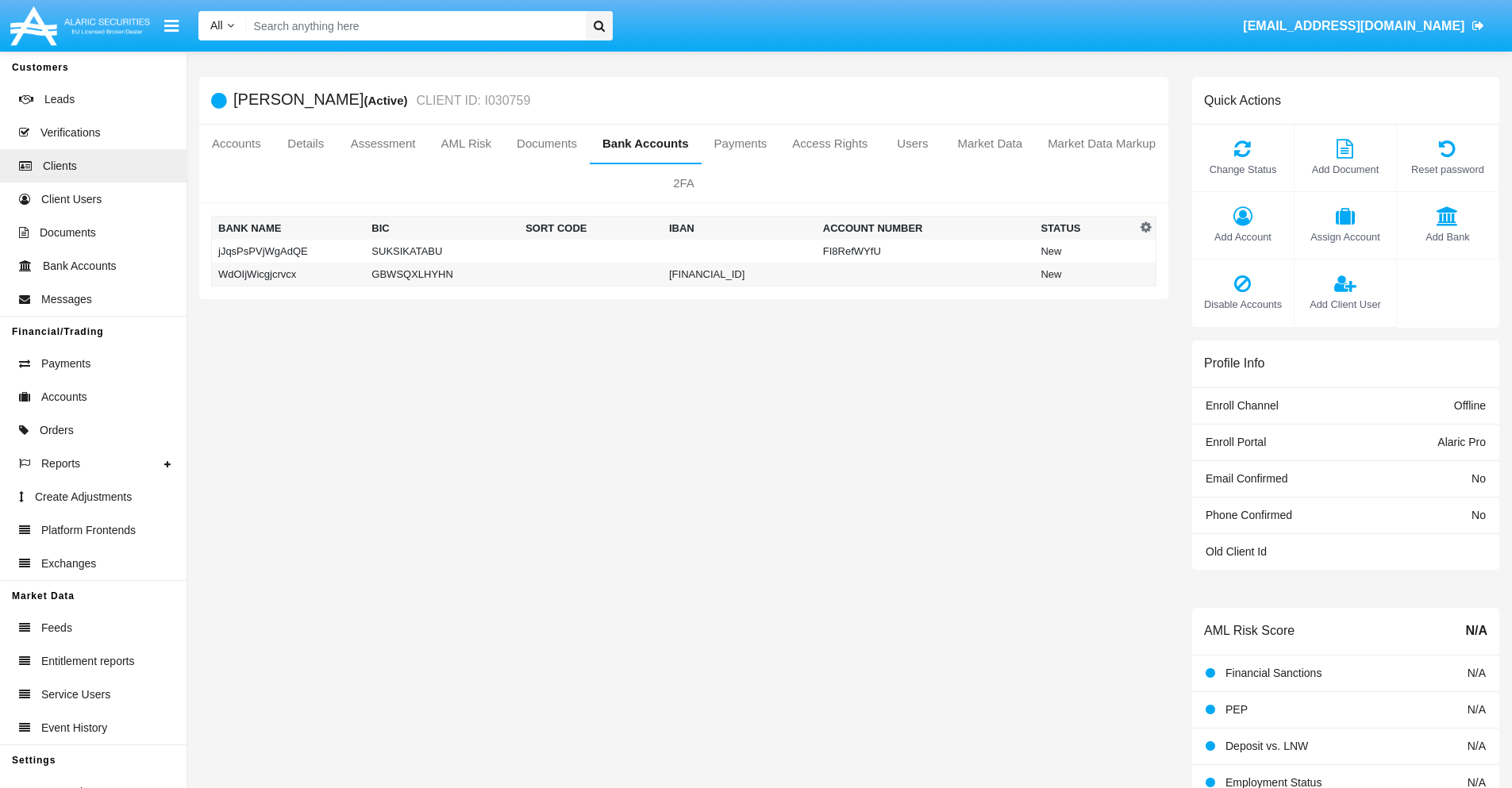
click at [288, 273] on td "WdOIjWicgjcrvcx" at bounding box center [288, 274] width 154 height 24
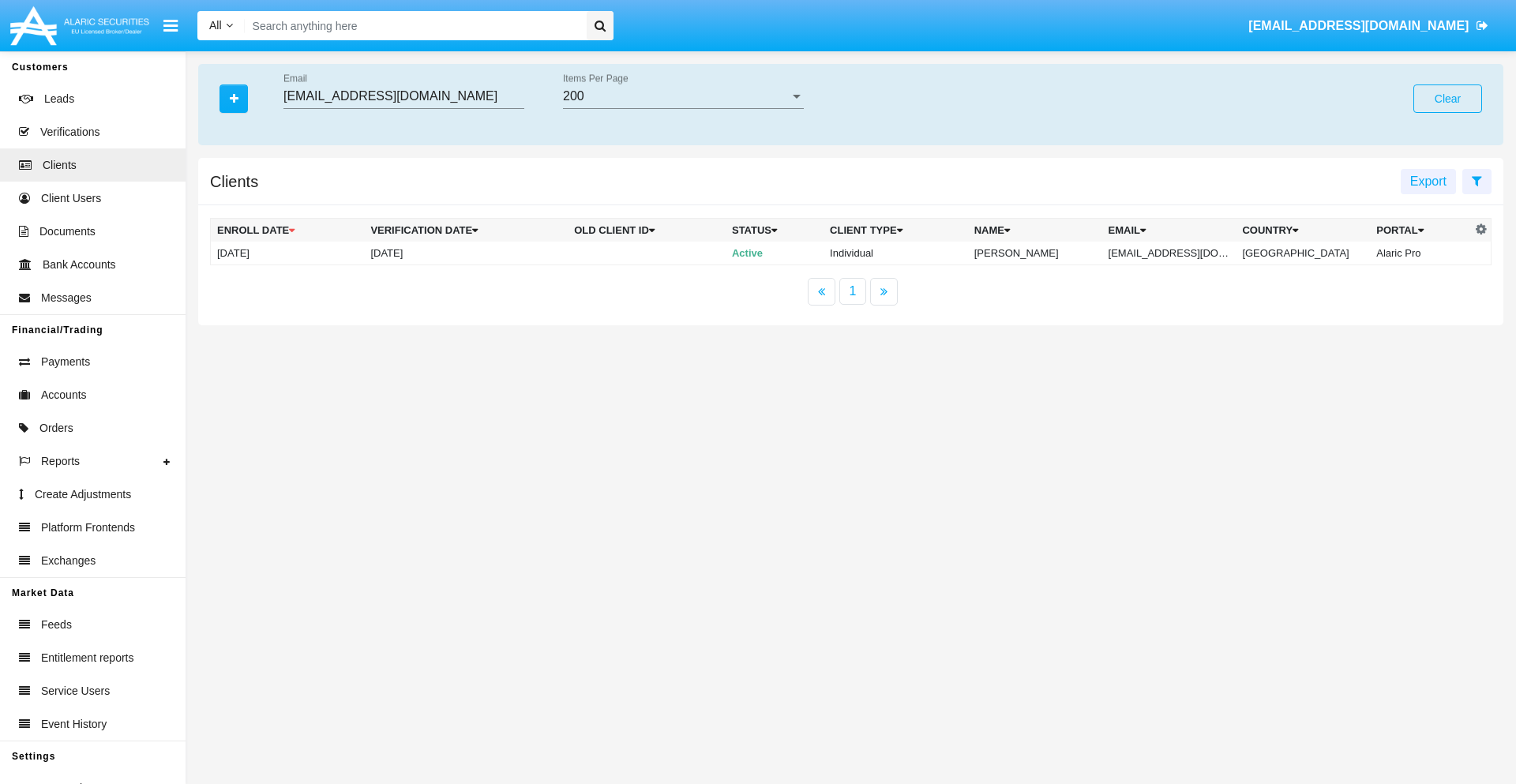
click at [1447, 99] on button "Clear" at bounding box center [1447, 98] width 69 height 28
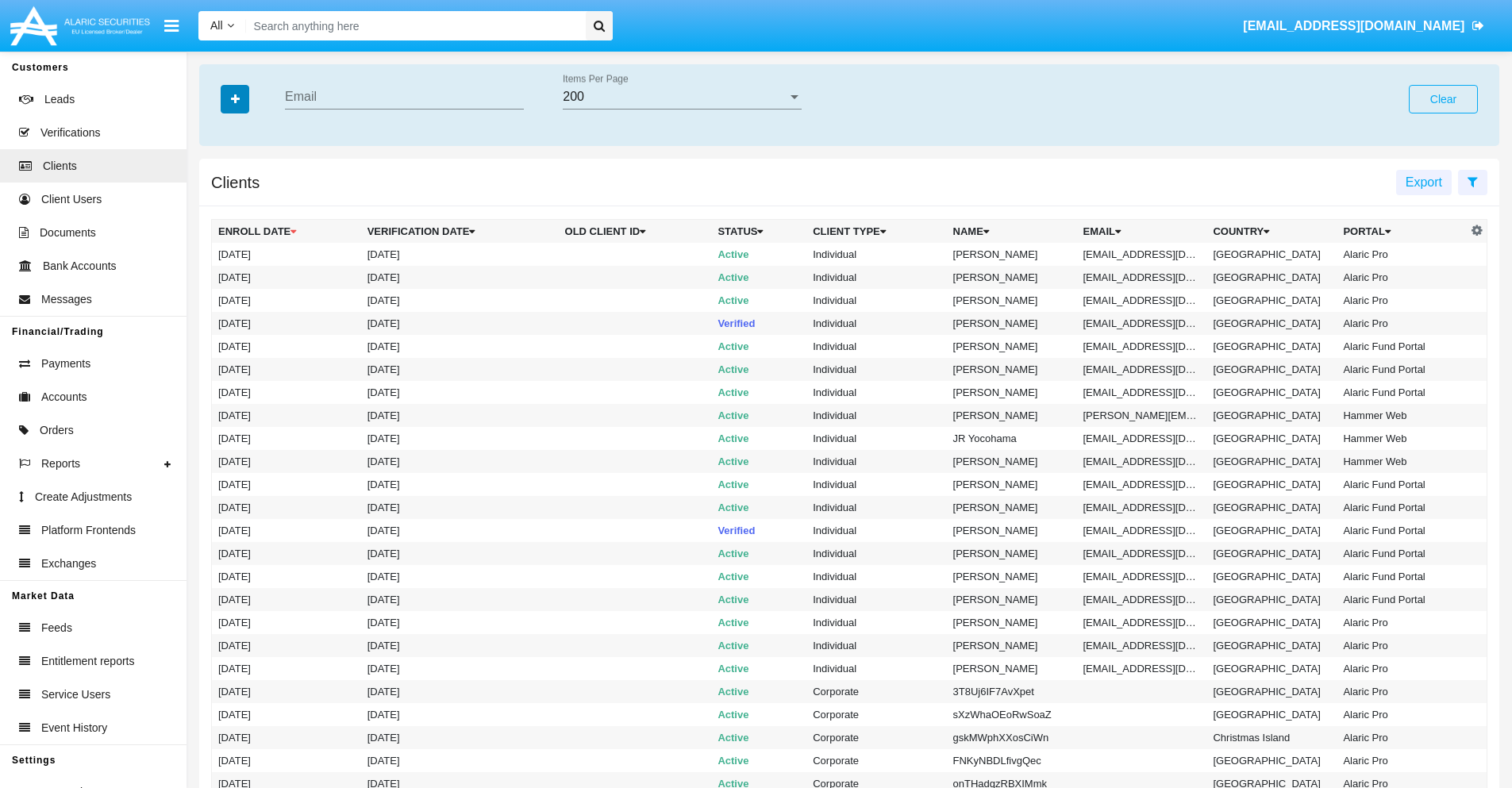
click at [235, 98] on icon "button" at bounding box center [235, 99] width 9 height 11
type input "[EMAIL_ADDRESS][DOMAIN_NAME]"
click at [1147, 254] on td "[EMAIL_ADDRESS][DOMAIN_NAME]" at bounding box center [1141, 253] width 130 height 23
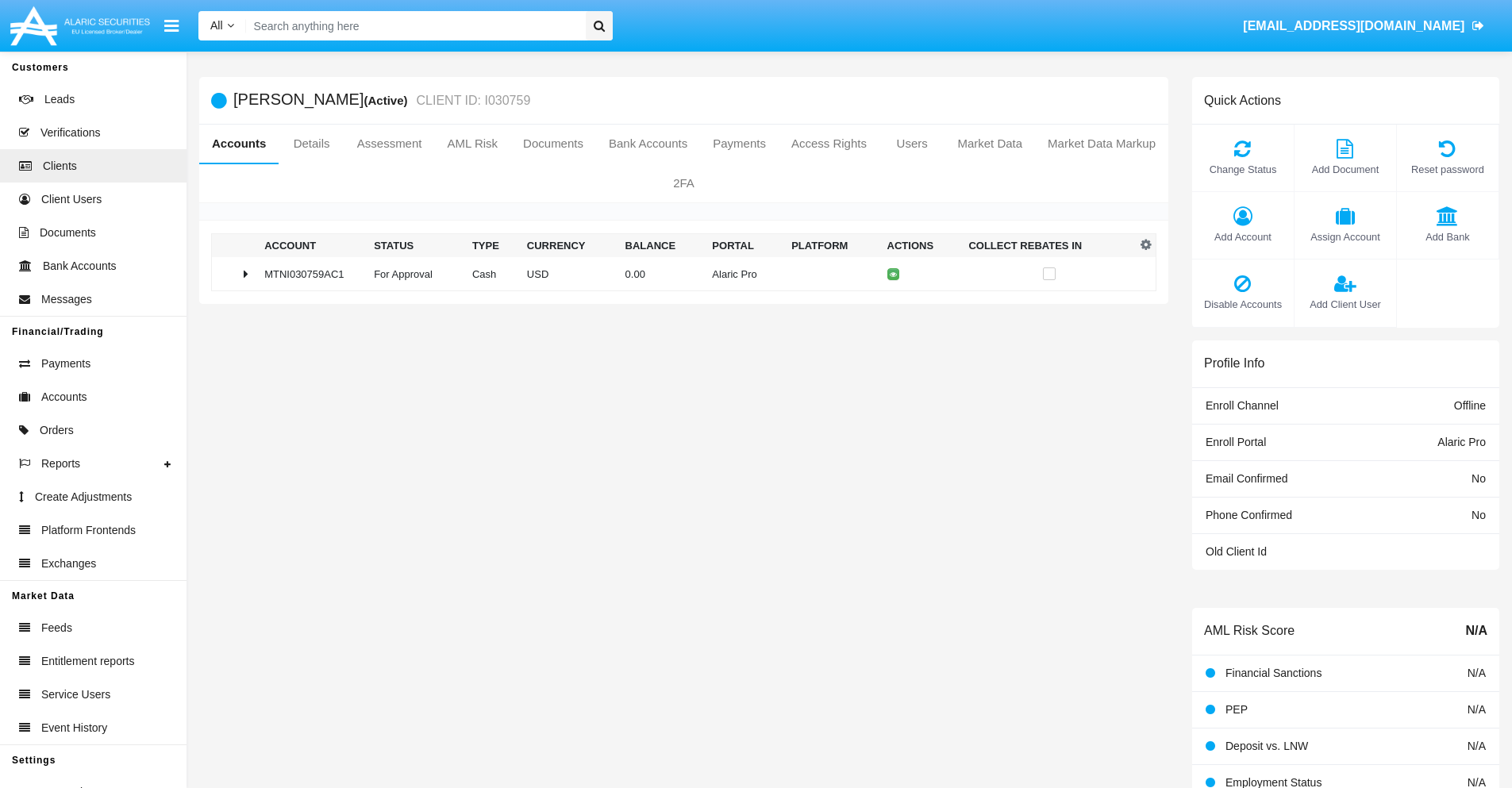
click at [1446, 236] on span "Add Bank" at bounding box center [1447, 237] width 86 height 15
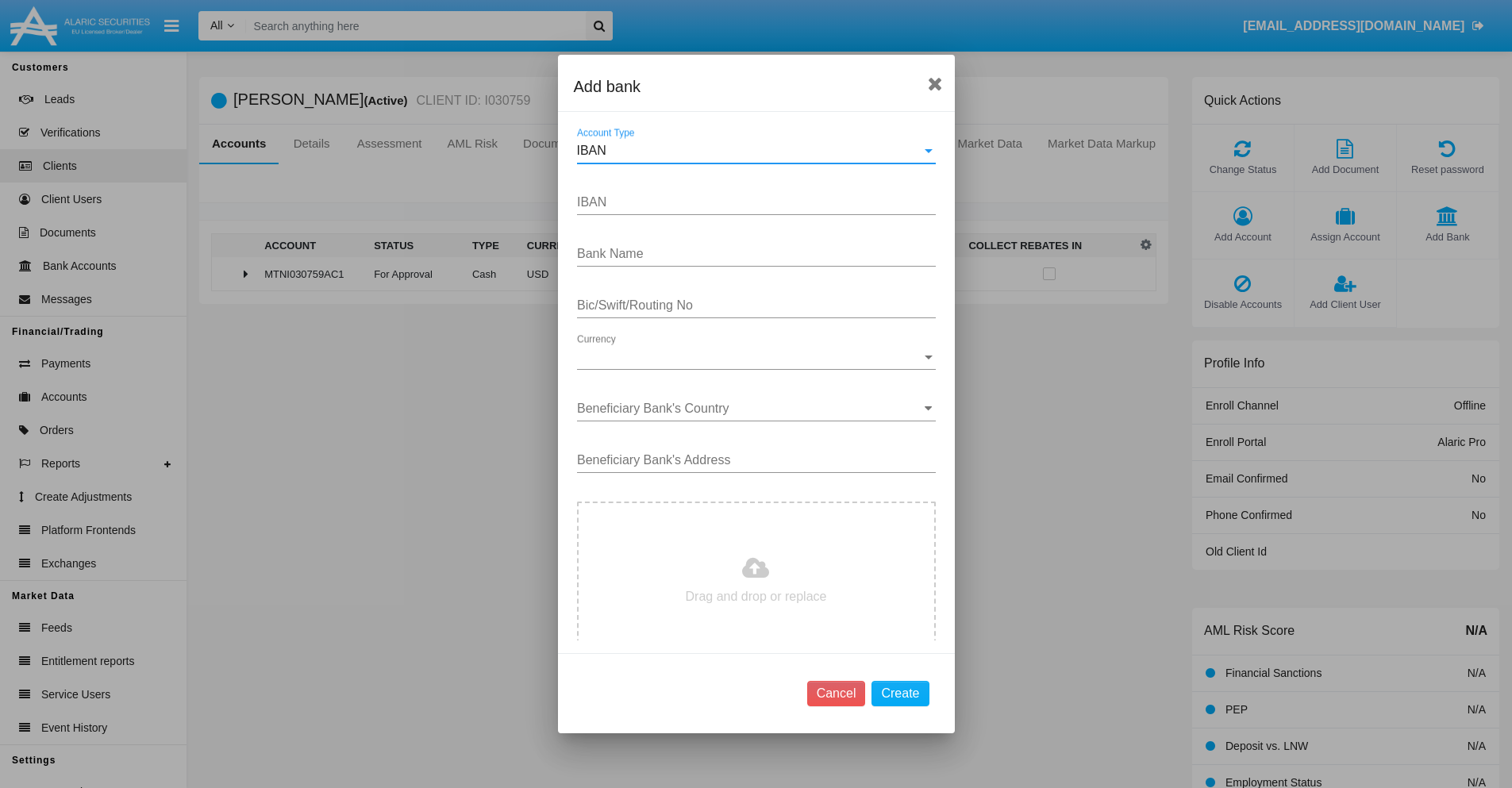
click at [750, 150] on div "IBAN" at bounding box center [749, 151] width 345 height 15
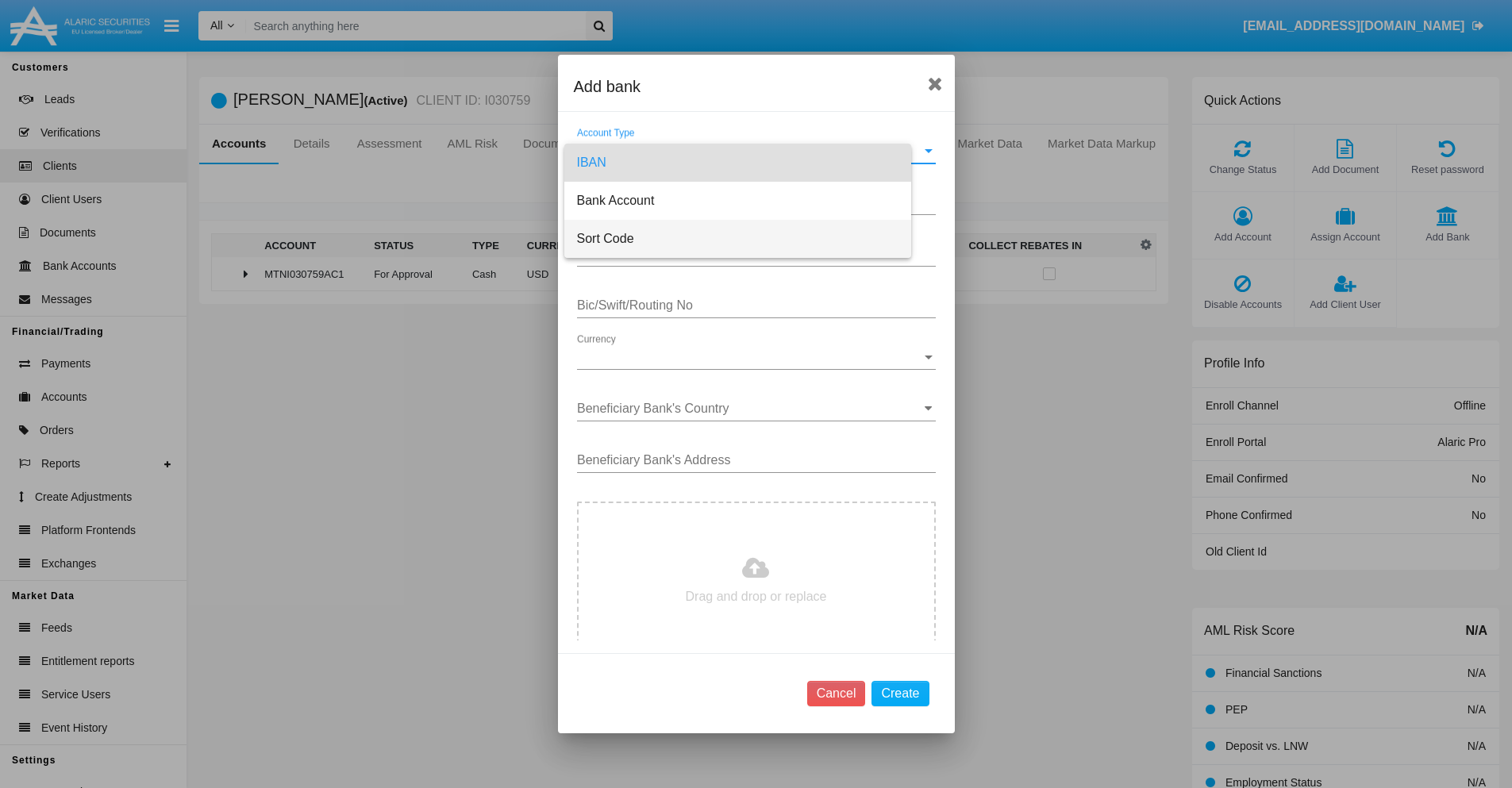
click at [750, 239] on span "Sort Code" at bounding box center [737, 239] width 322 height 38
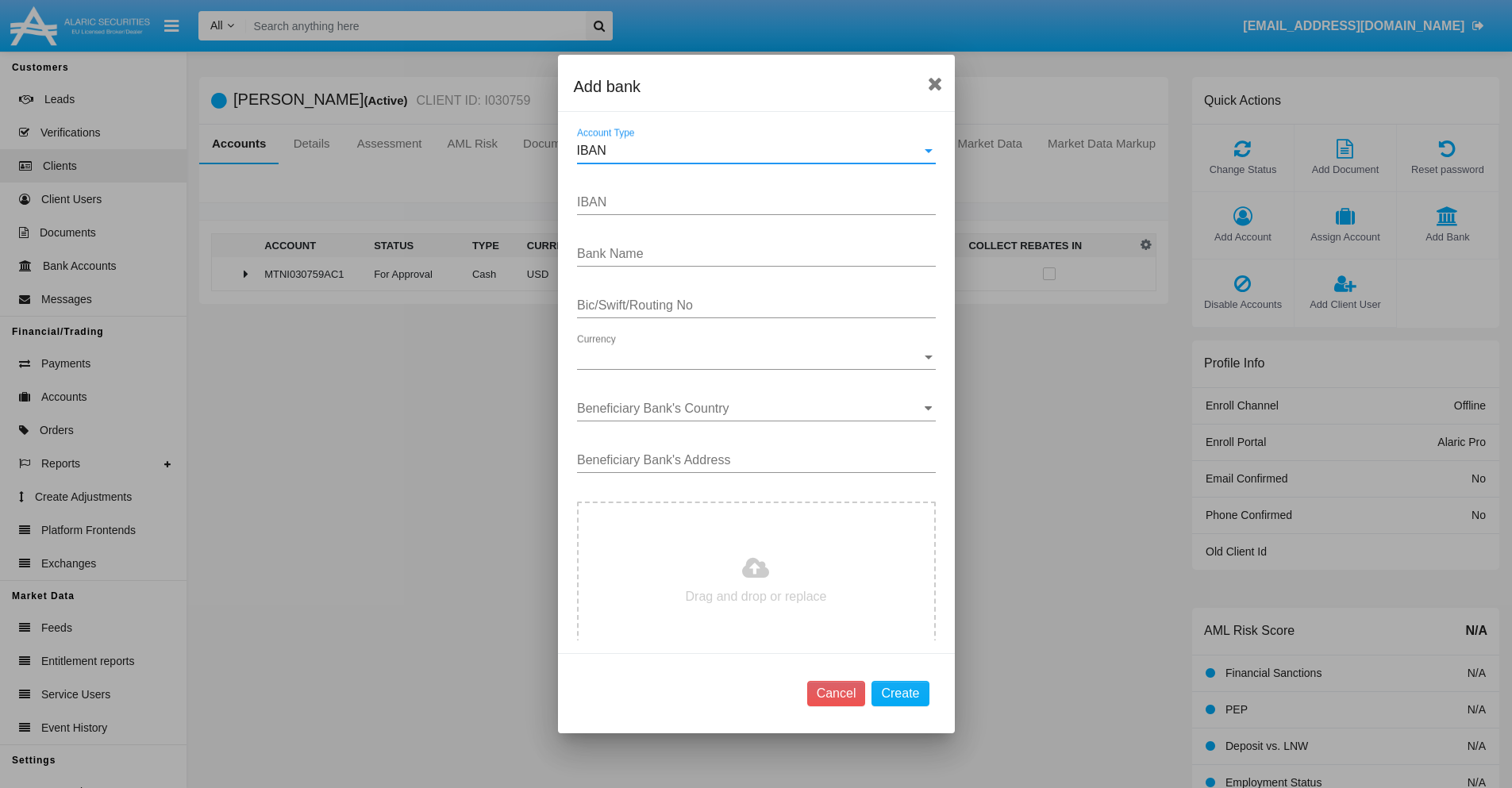
type input "[GEOGRAPHIC_DATA]"
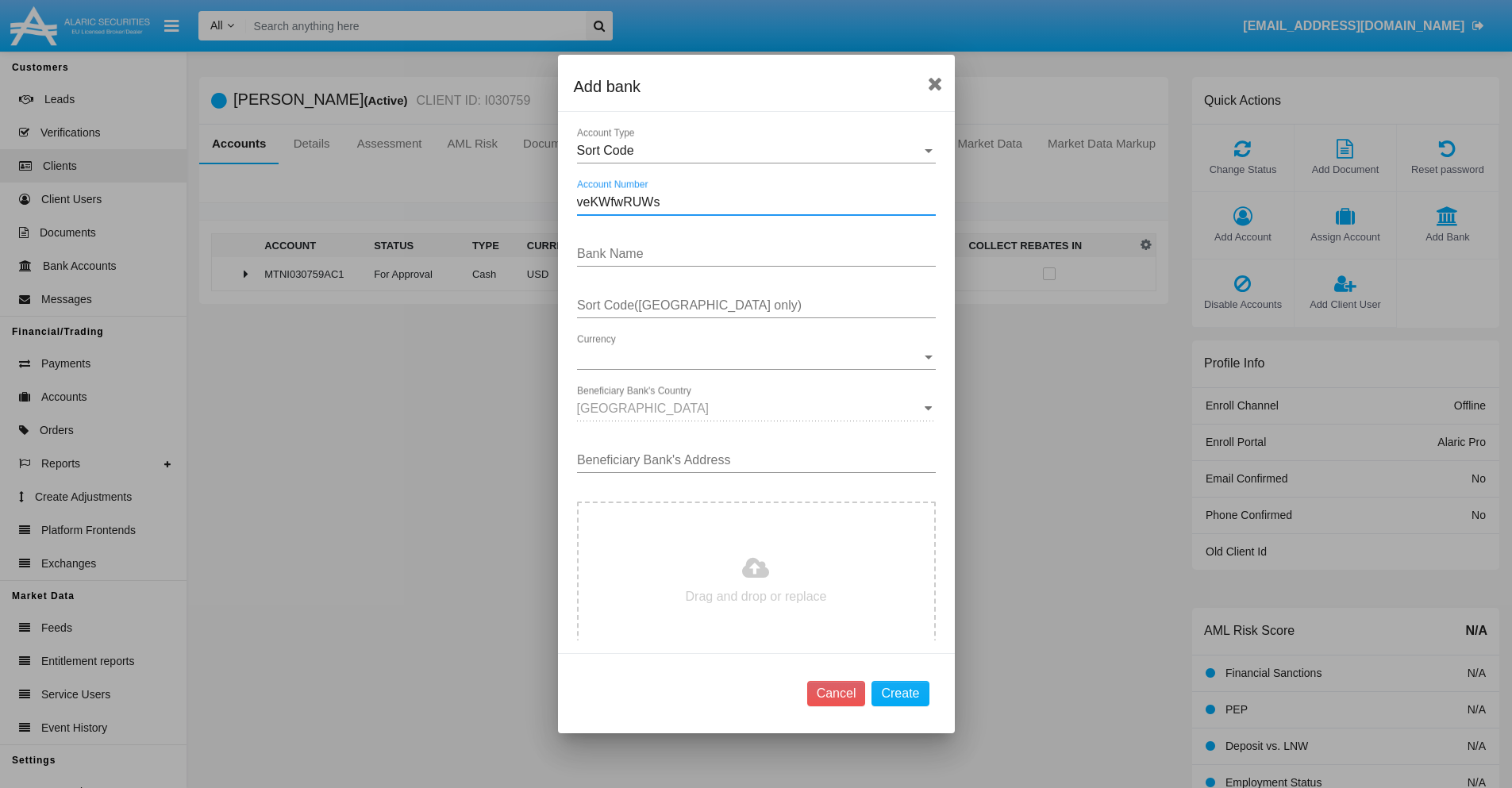
type input "veKWfwRUWs"
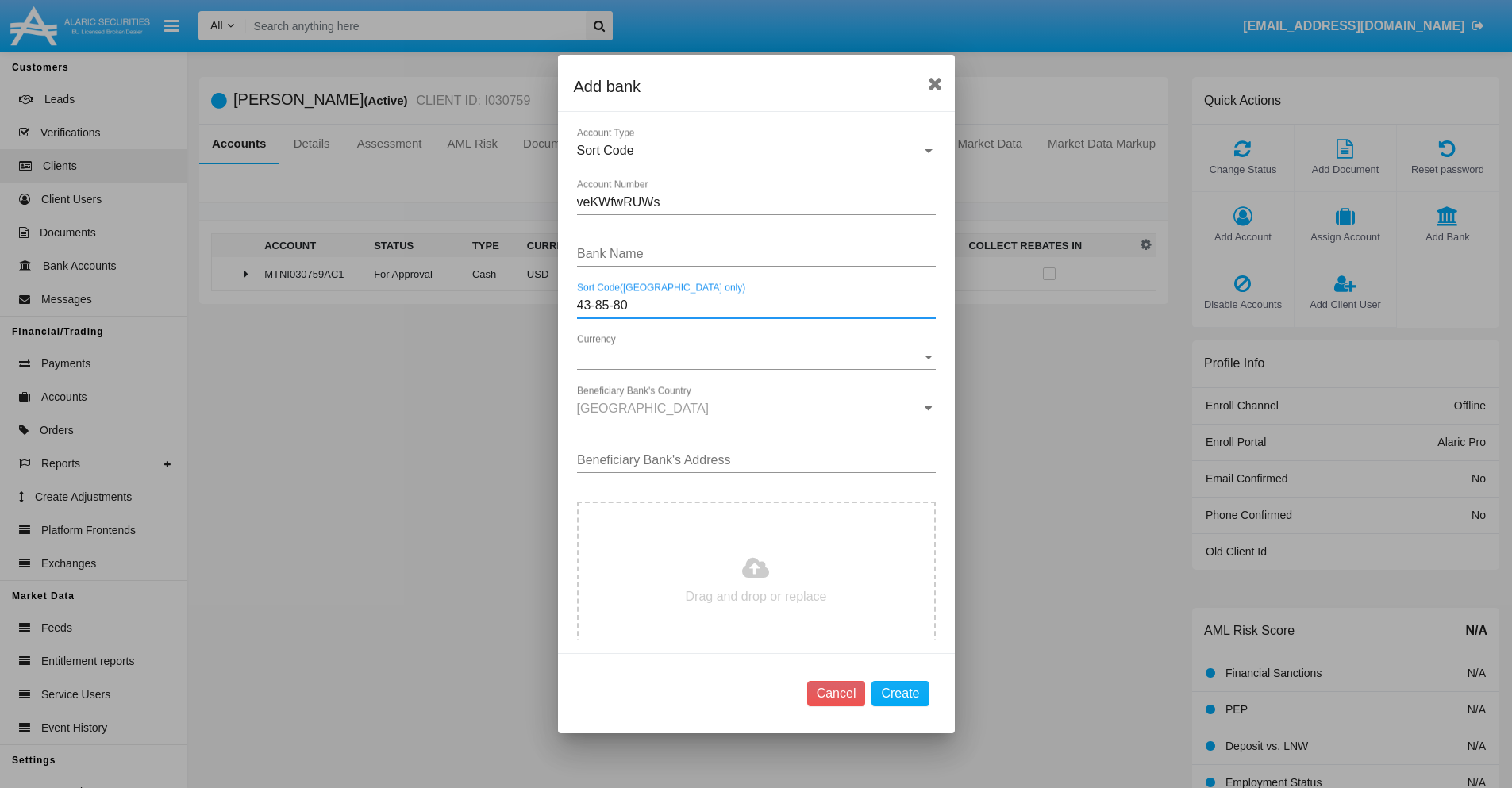
type input "43-85-80"
type input "BNWMBZSlqgpSxxw"
click at [750, 357] on span "Currency" at bounding box center [749, 357] width 345 height 15
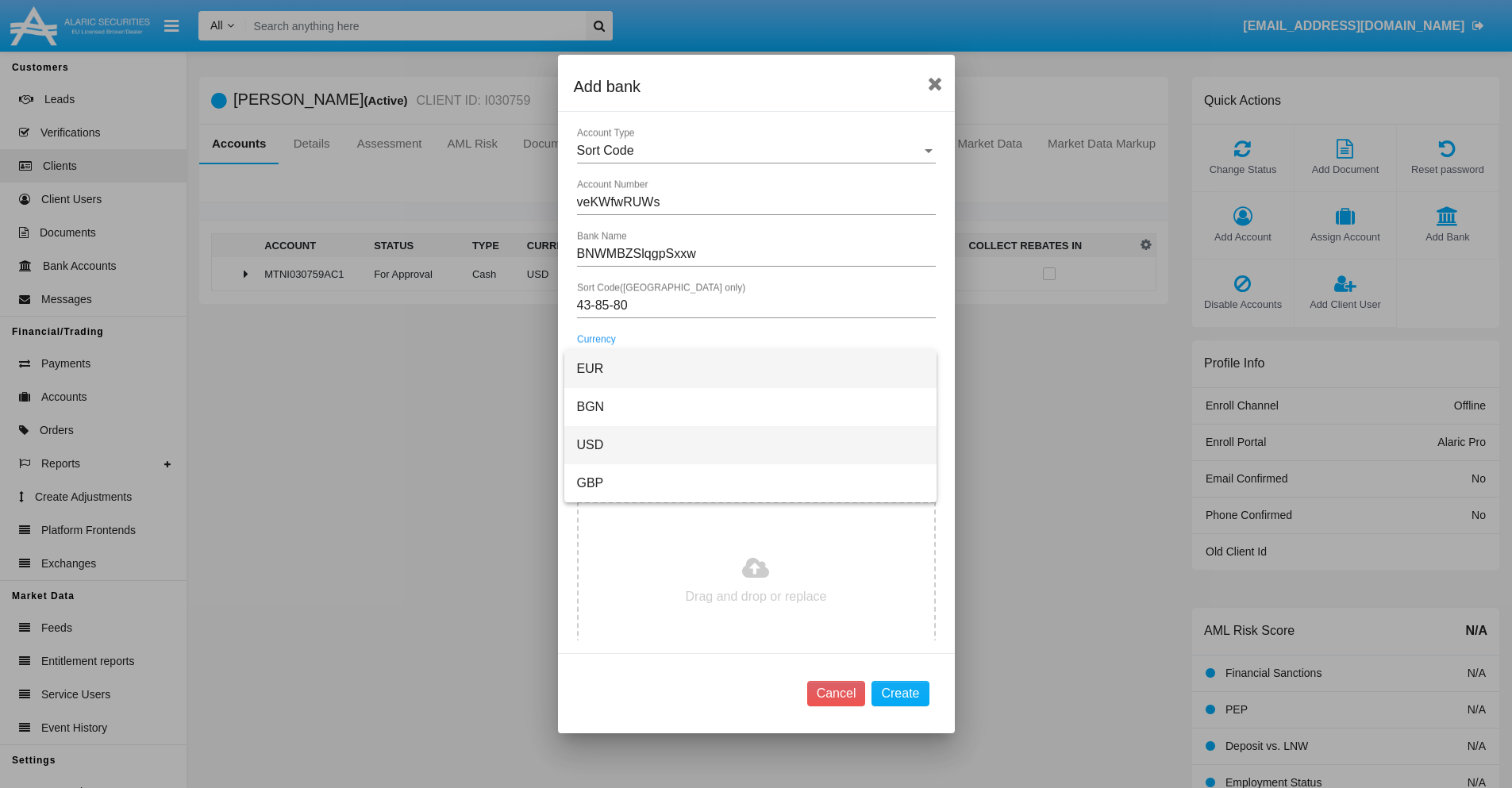
click at [750, 445] on span "USD" at bounding box center [750, 445] width 346 height 38
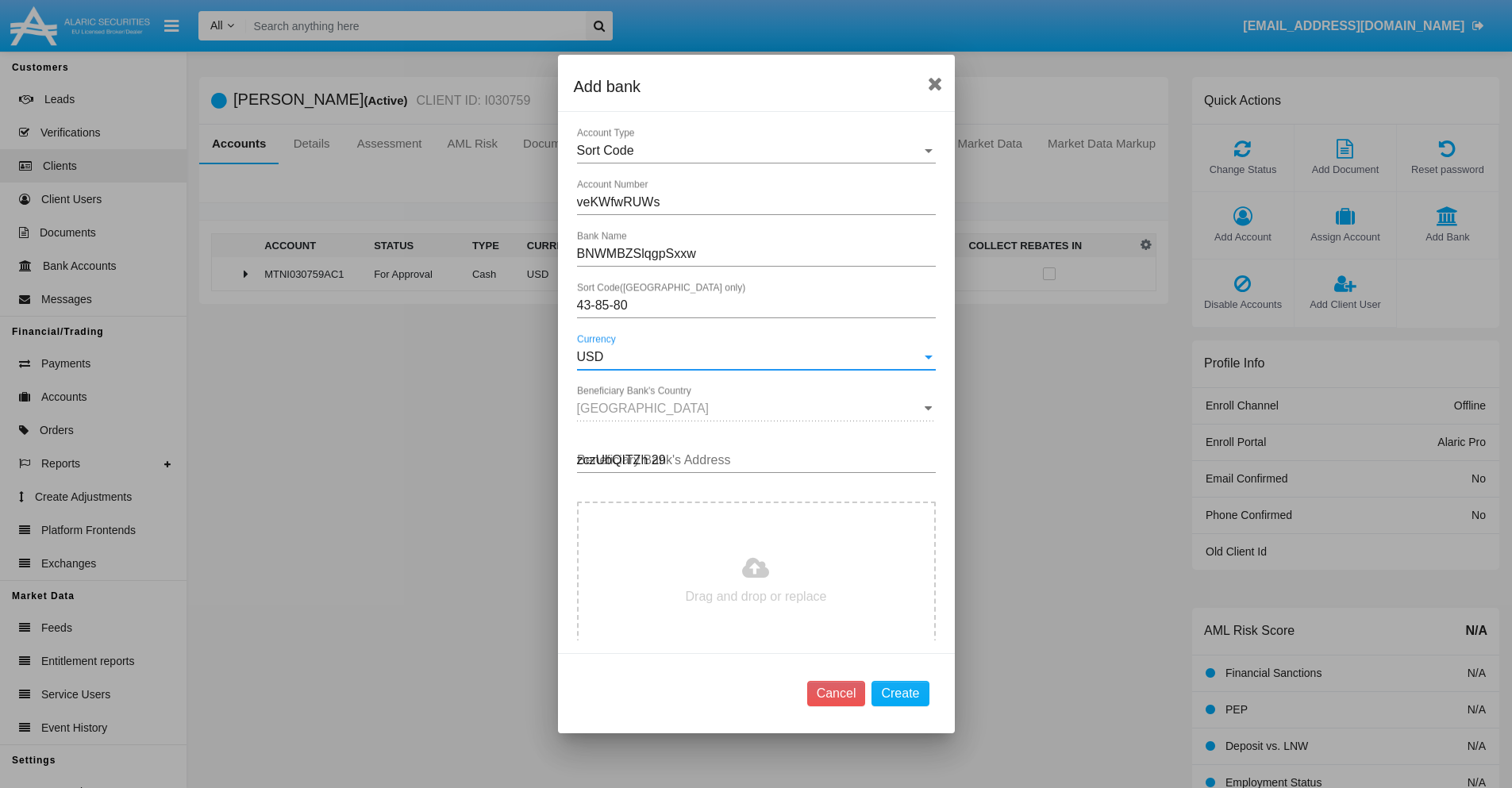
type input "zczUbQITZh 290"
type input "C:\fakepath\bank-statement.png"
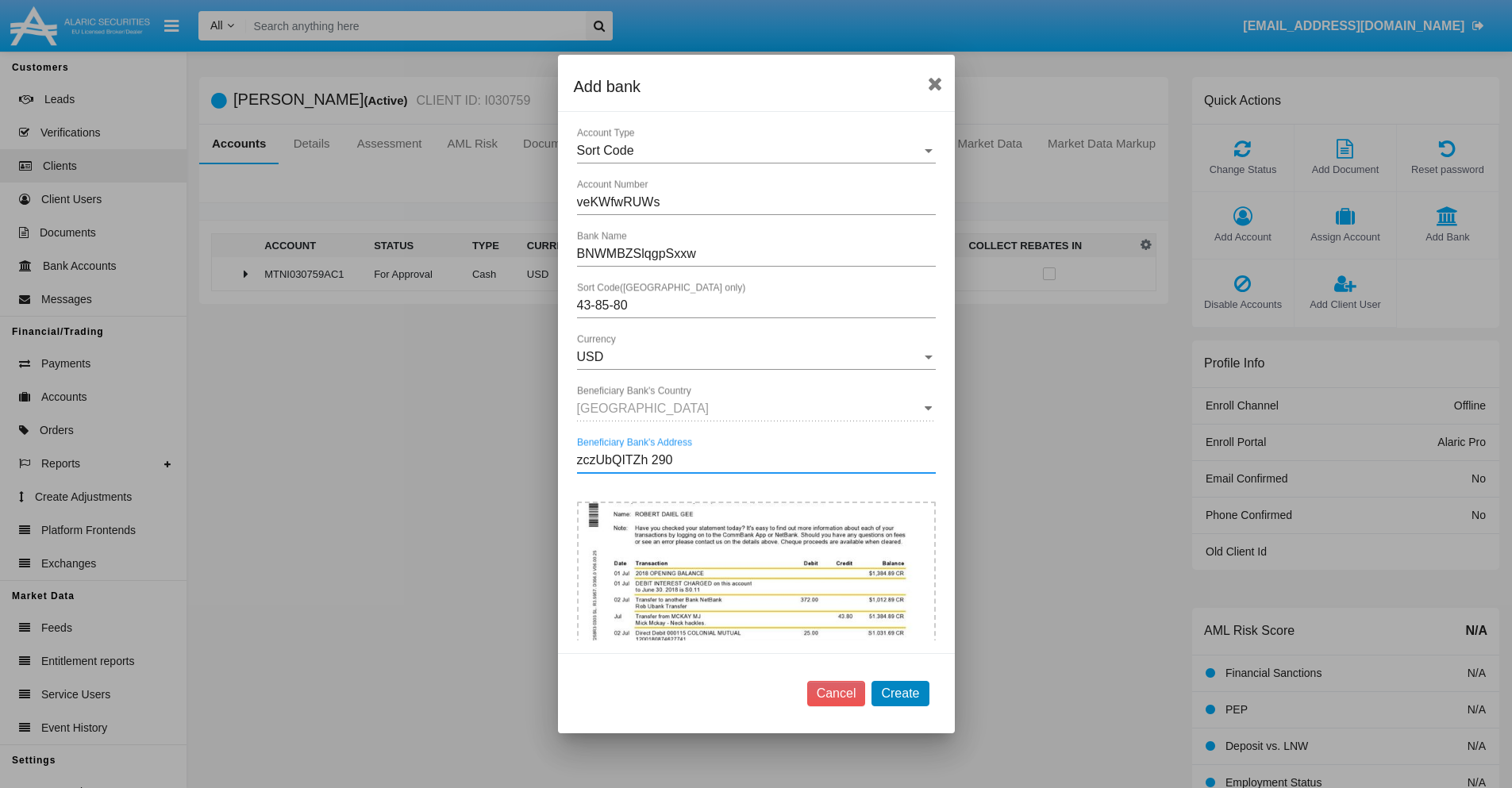
click at [900, 692] on button "Create" at bounding box center [900, 693] width 57 height 26
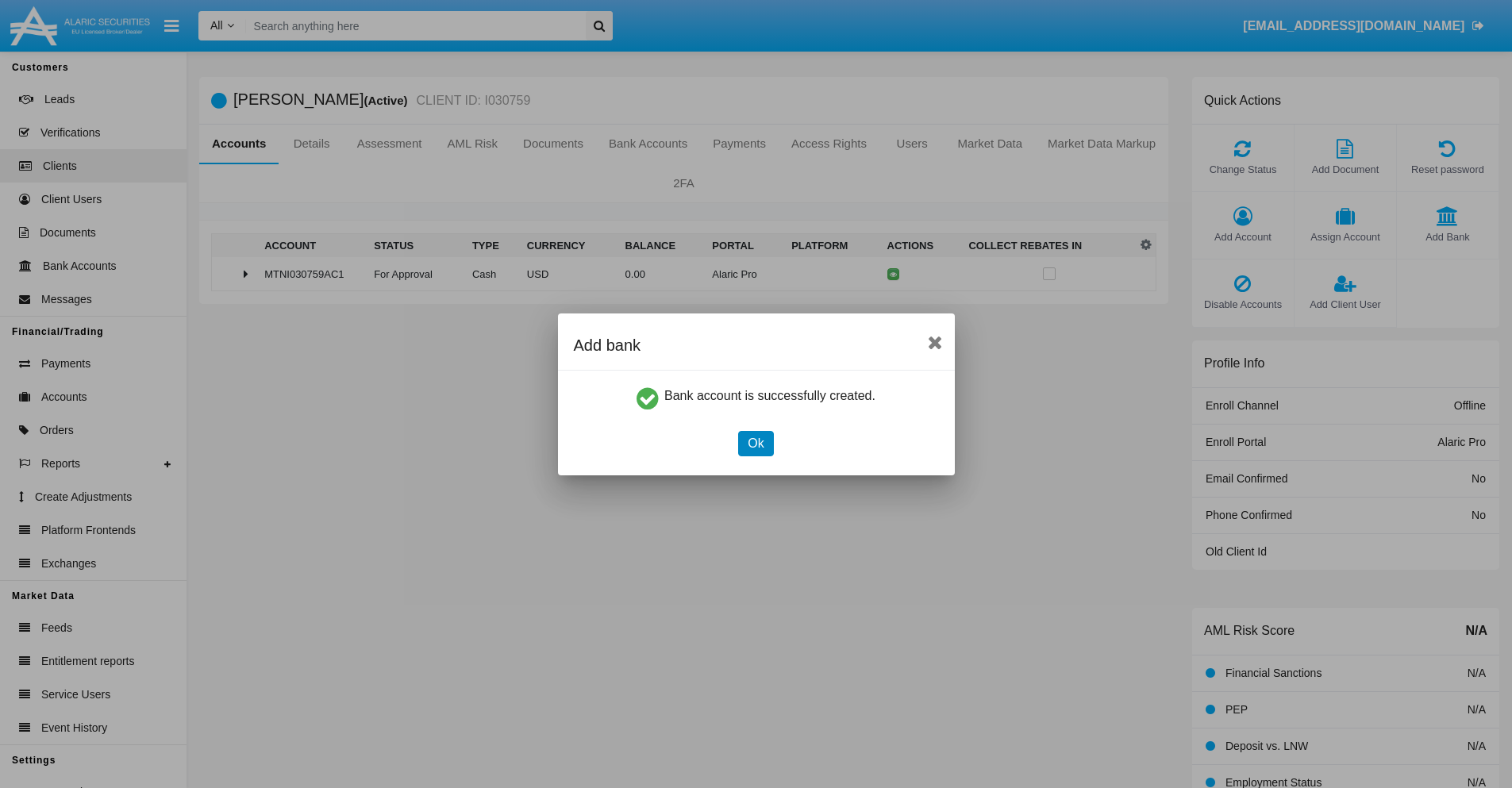
click at [756, 443] on button "Ok" at bounding box center [756, 444] width 35 height 26
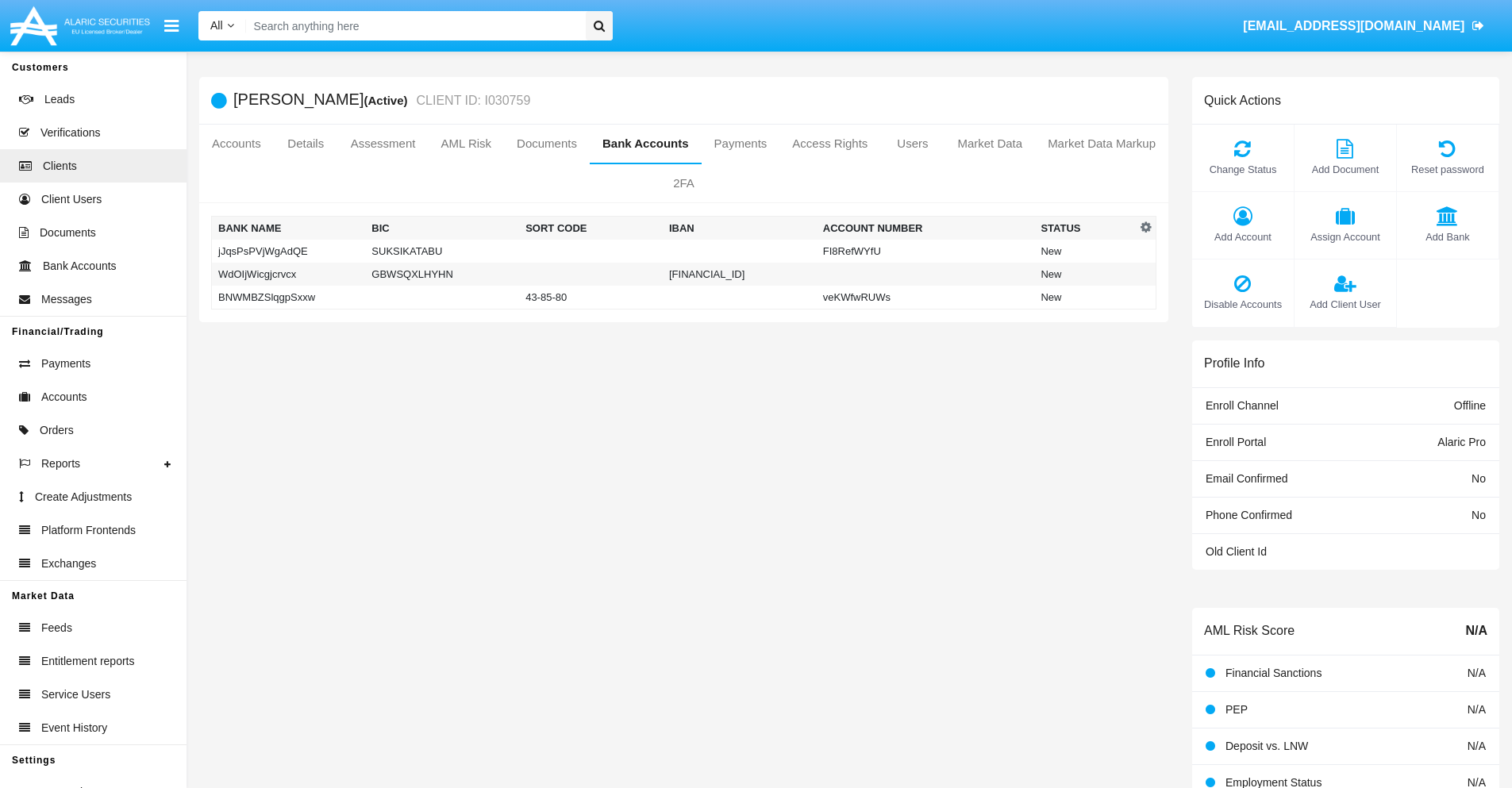
click at [288, 297] on td "BNWMBZSlqgpSxxw" at bounding box center [288, 297] width 154 height 24
